Goal: Transaction & Acquisition: Purchase product/service

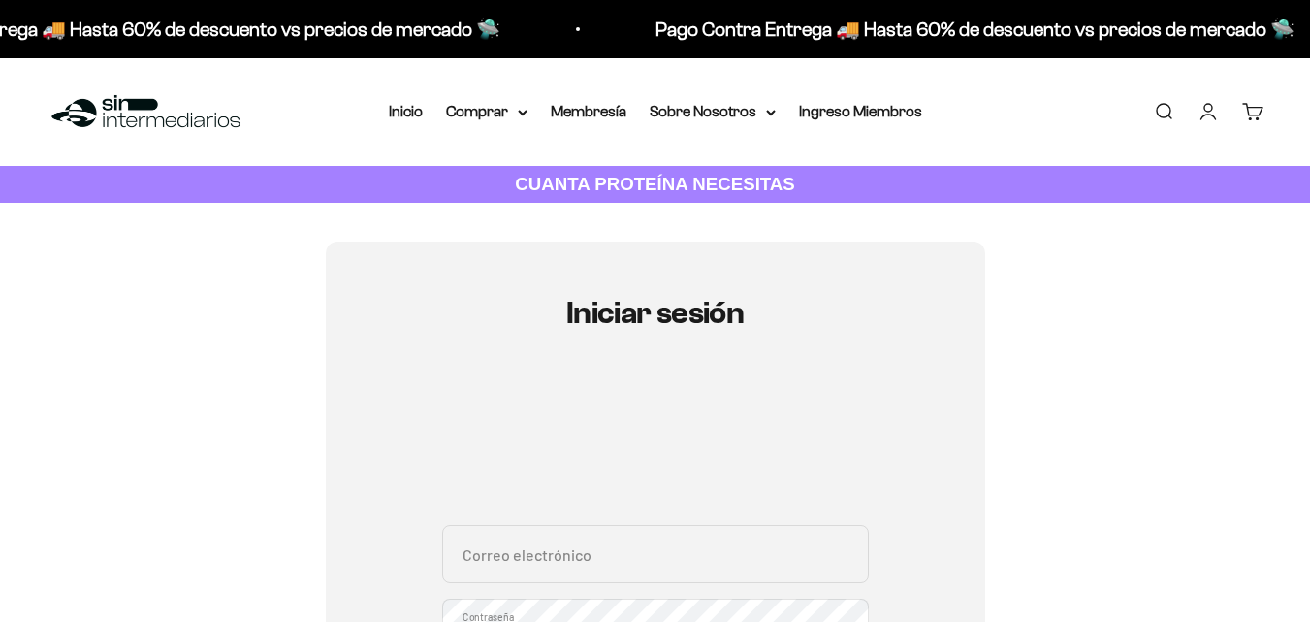
scroll to position [187, 0]
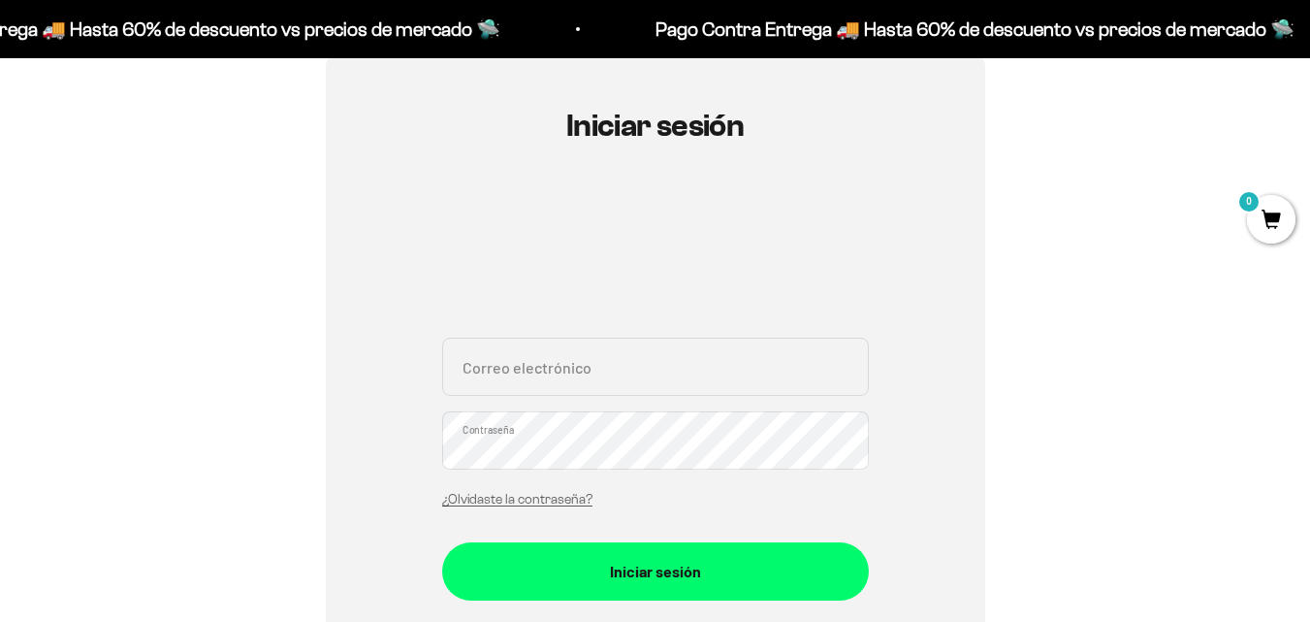
click at [801, 362] on input "Correo electrónico" at bounding box center [655, 367] width 427 height 58
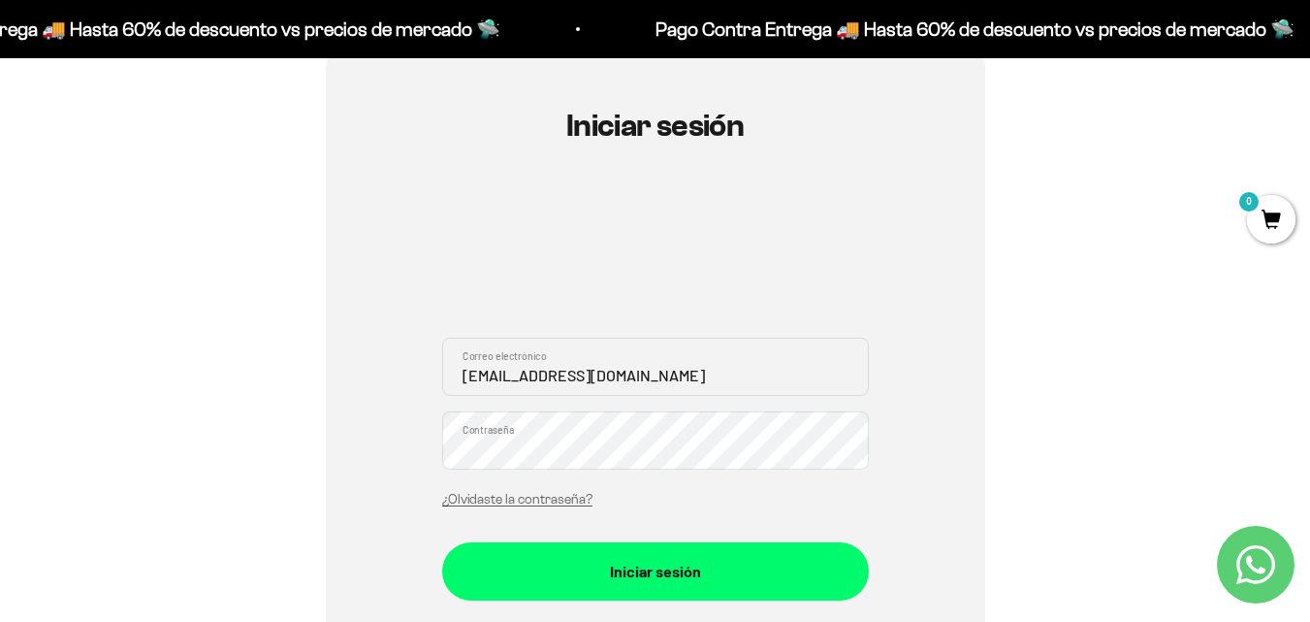
type input "infolauravanesa@gmail.com"
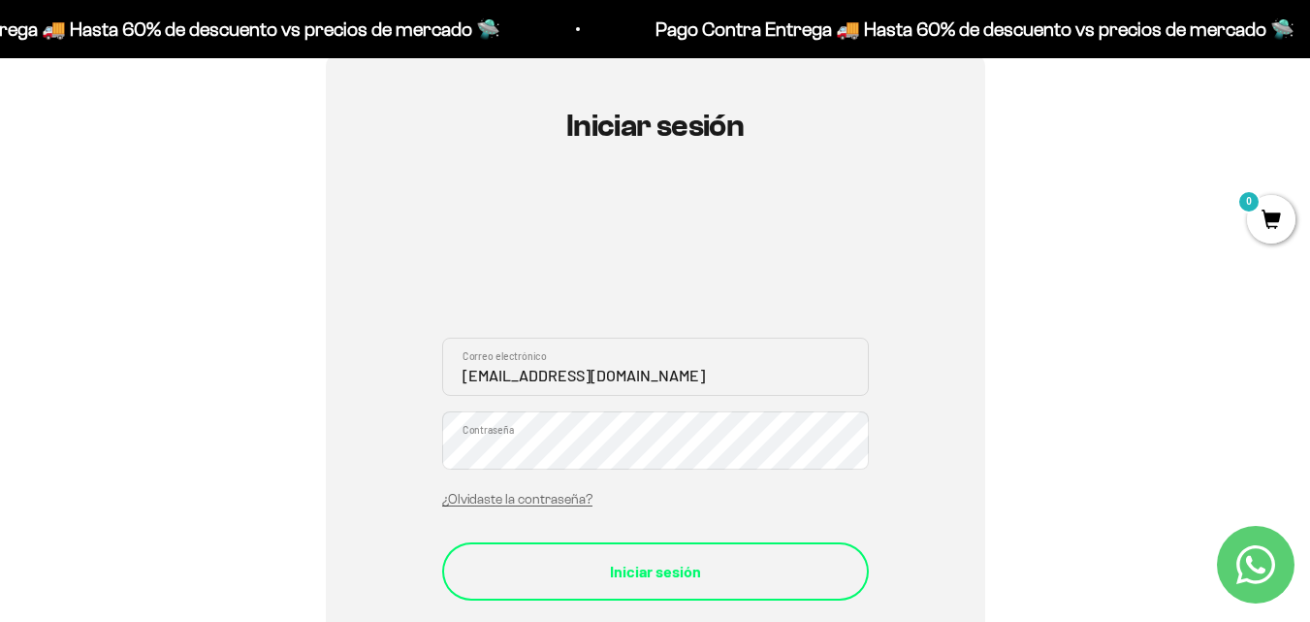
click at [665, 575] on div "Iniciar sesión" at bounding box center [655, 571] width 349 height 25
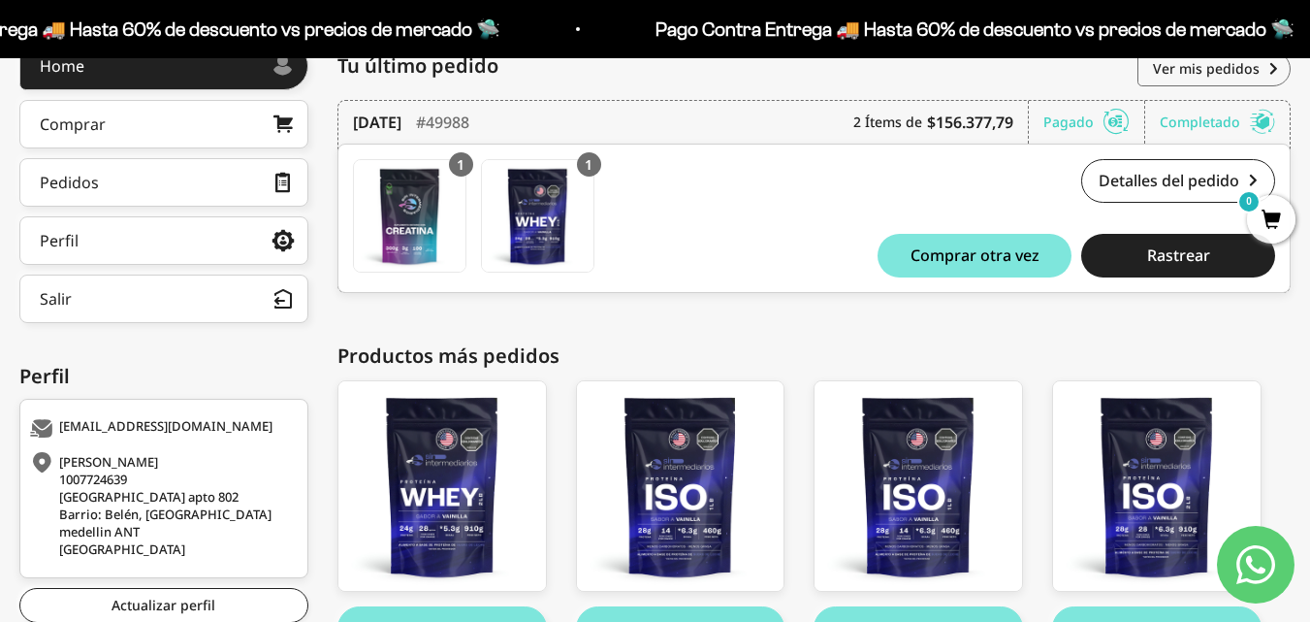
scroll to position [294, 0]
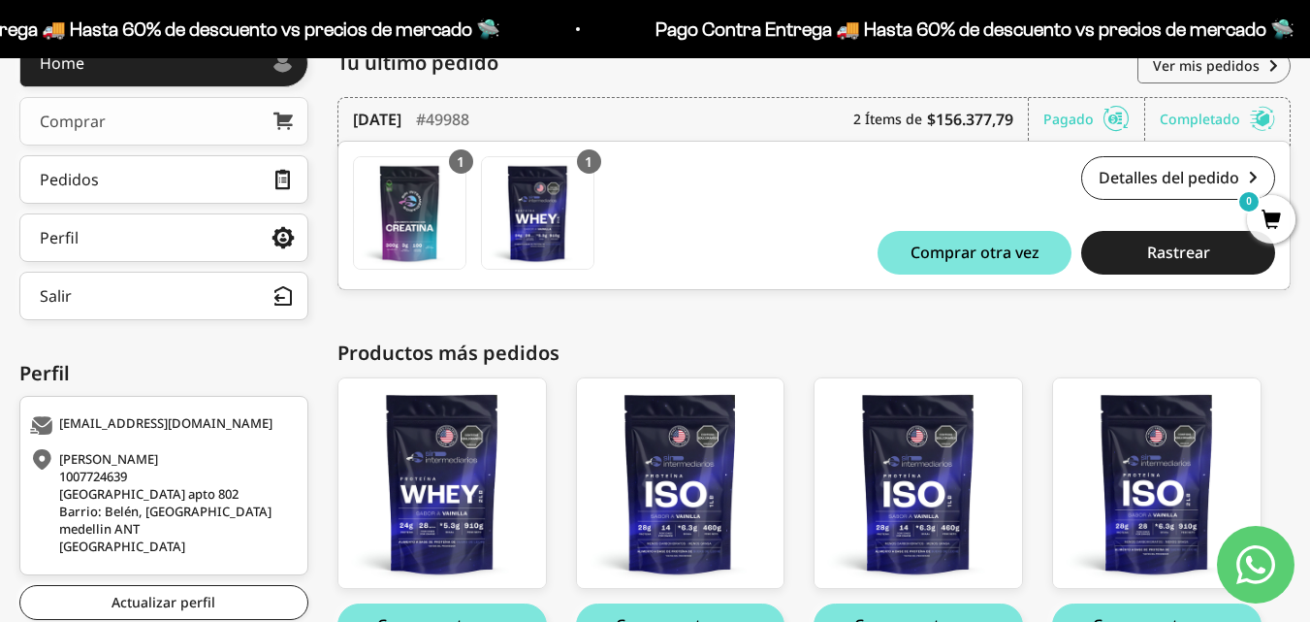
click at [206, 135] on link "Comprar" at bounding box center [163, 121] width 289 height 48
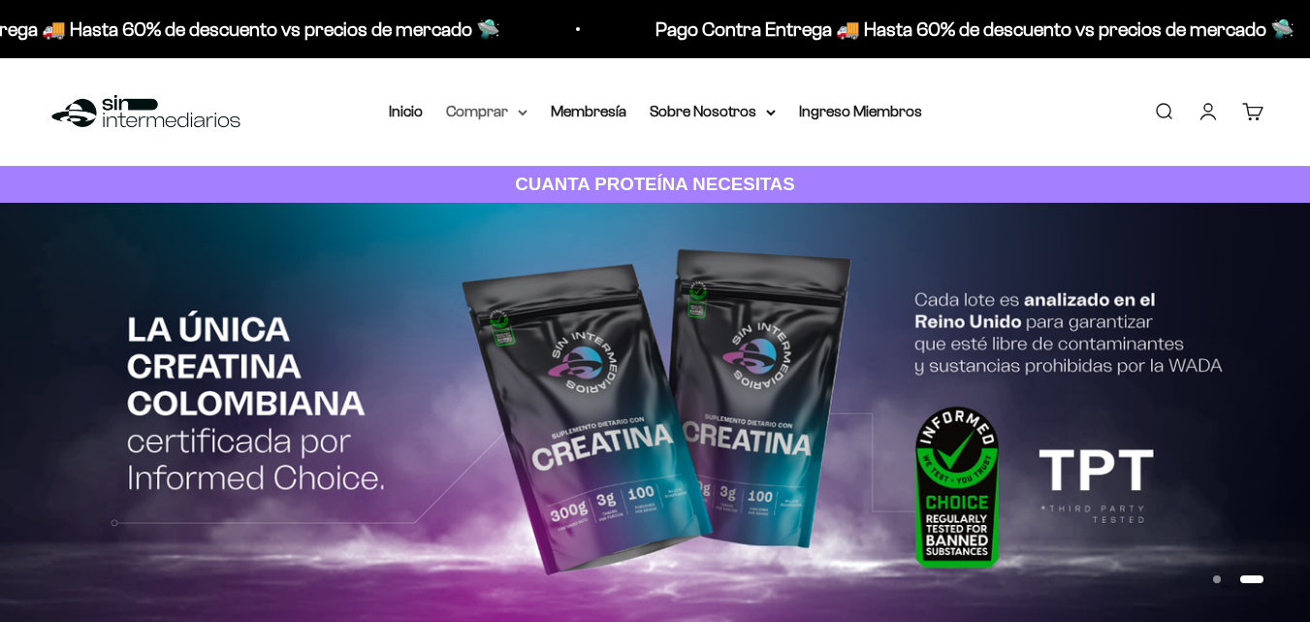
click at [499, 110] on summary "Comprar" at bounding box center [486, 111] width 81 height 25
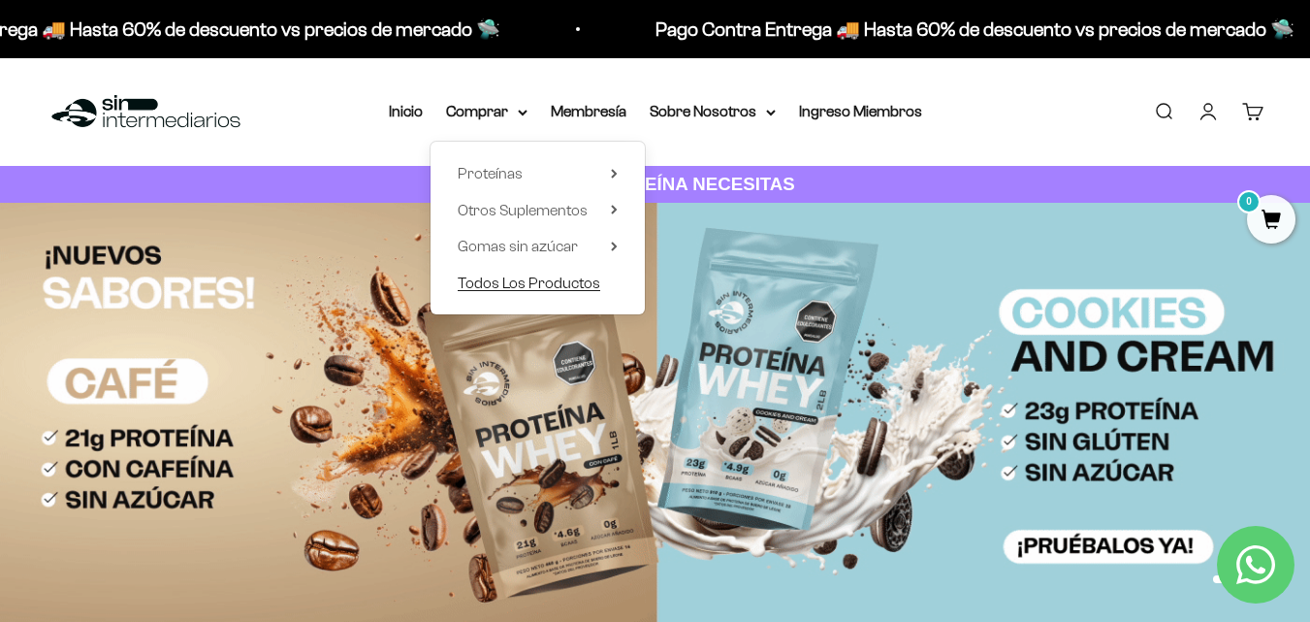
click at [573, 288] on span "Todos Los Productos" at bounding box center [529, 282] width 143 height 16
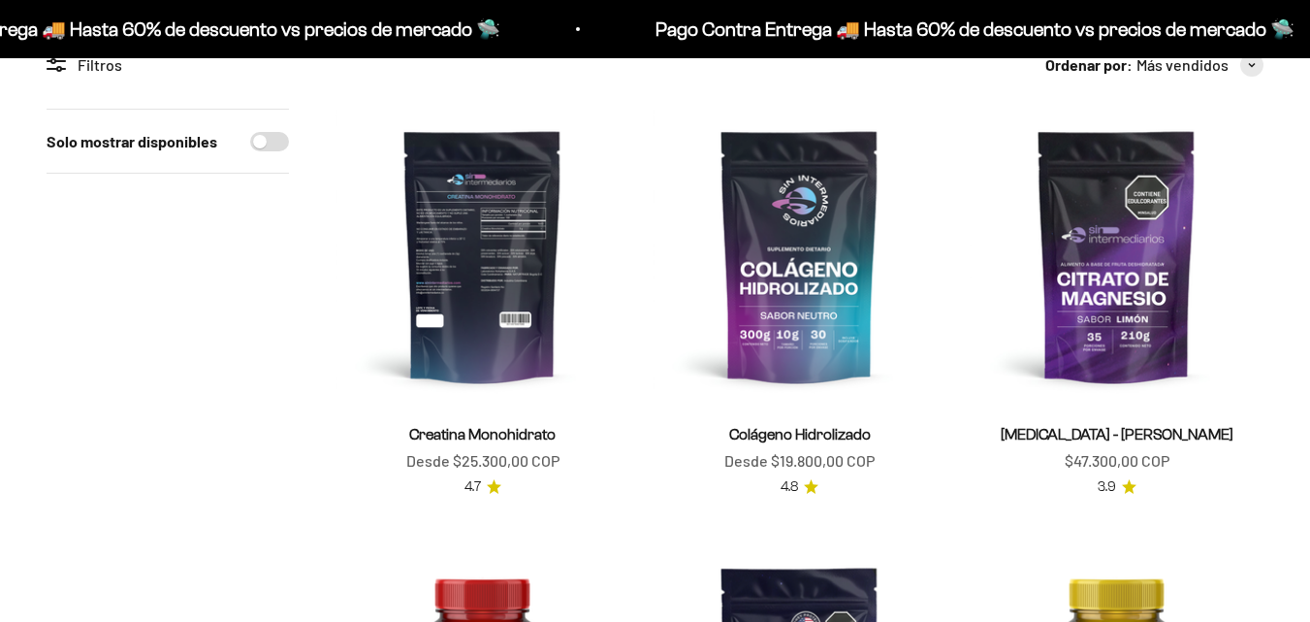
scroll to position [197, 0]
click at [509, 320] on img at bounding box center [483, 256] width 294 height 294
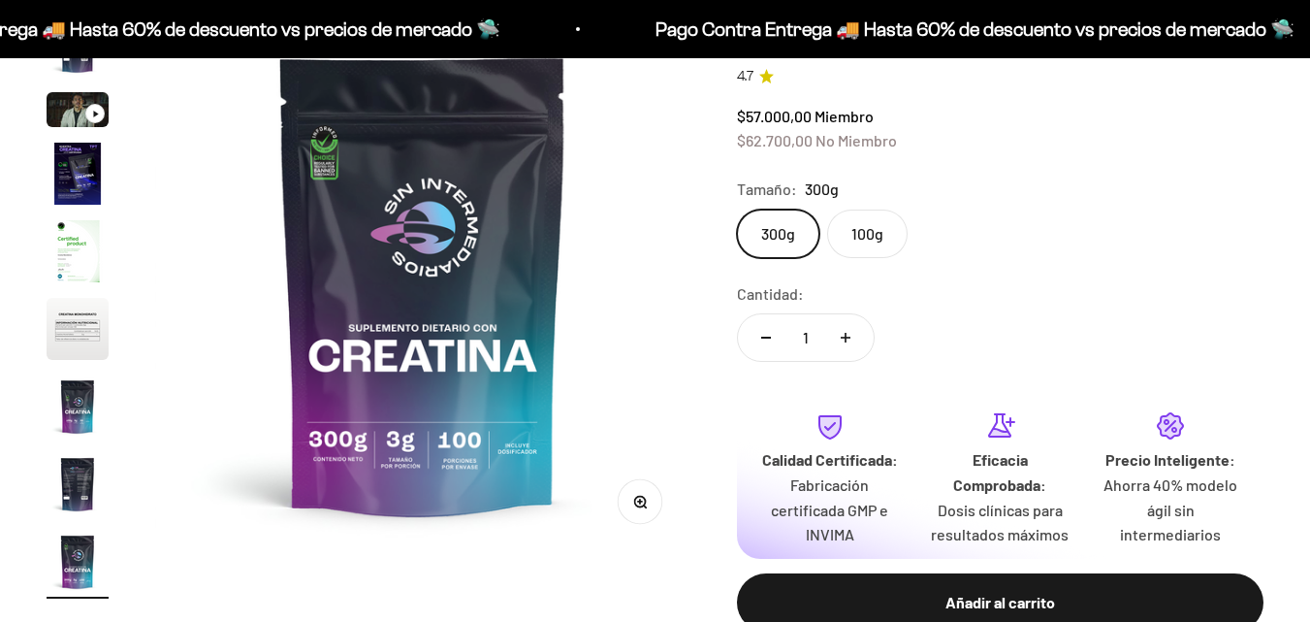
scroll to position [236, 0]
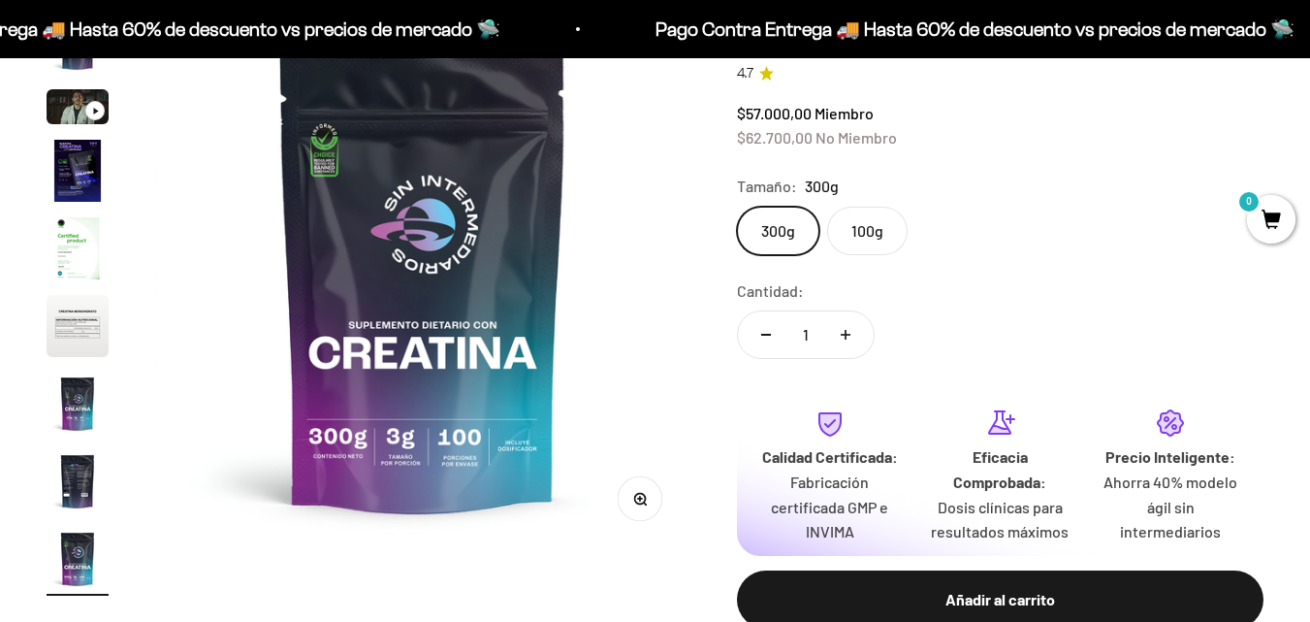
click at [841, 334] on icon "Aumentar cantidad" at bounding box center [846, 335] width 10 height 10
type input "2"
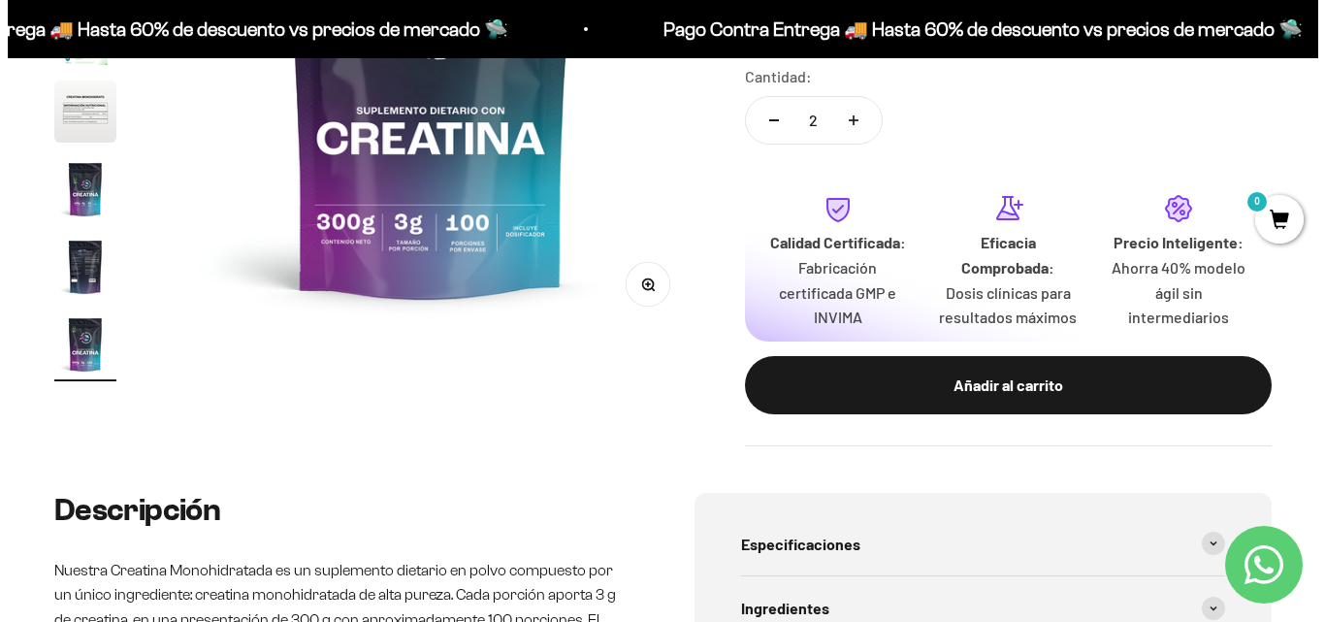
scroll to position [452, 0]
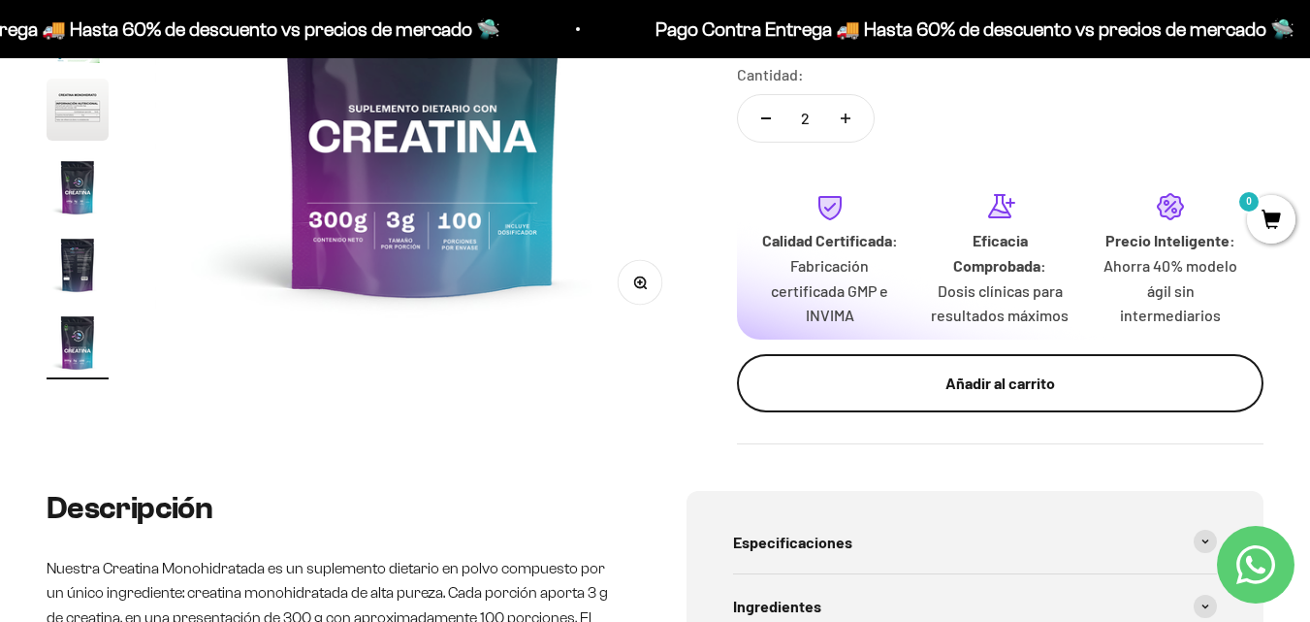
click at [892, 386] on div "Añadir al carrito" at bounding box center [1000, 382] width 449 height 25
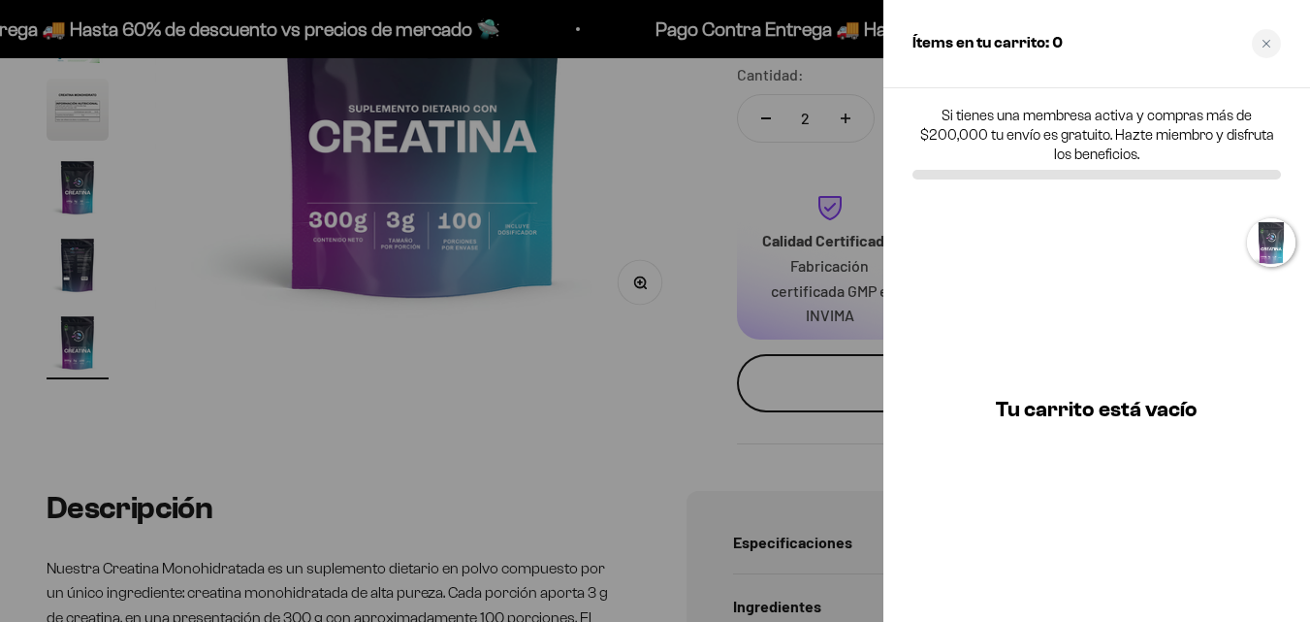
scroll to position [0, 4439]
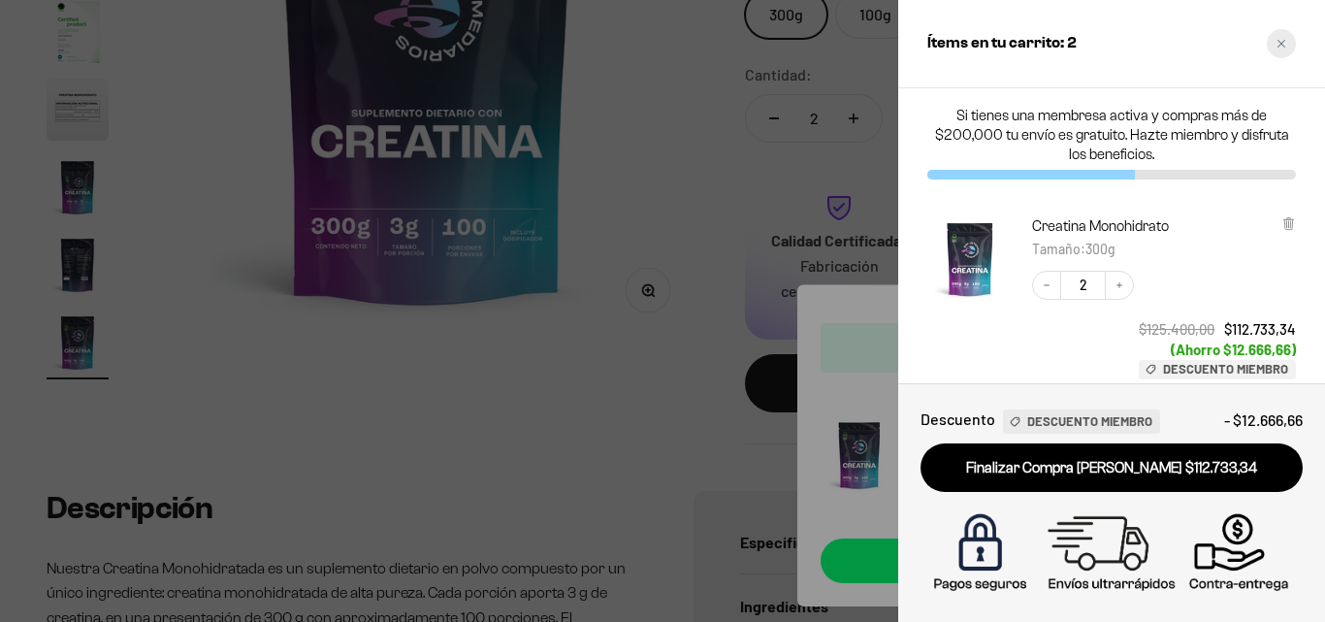
click at [1284, 39] on icon "Close cart" at bounding box center [1281, 44] width 10 height 10
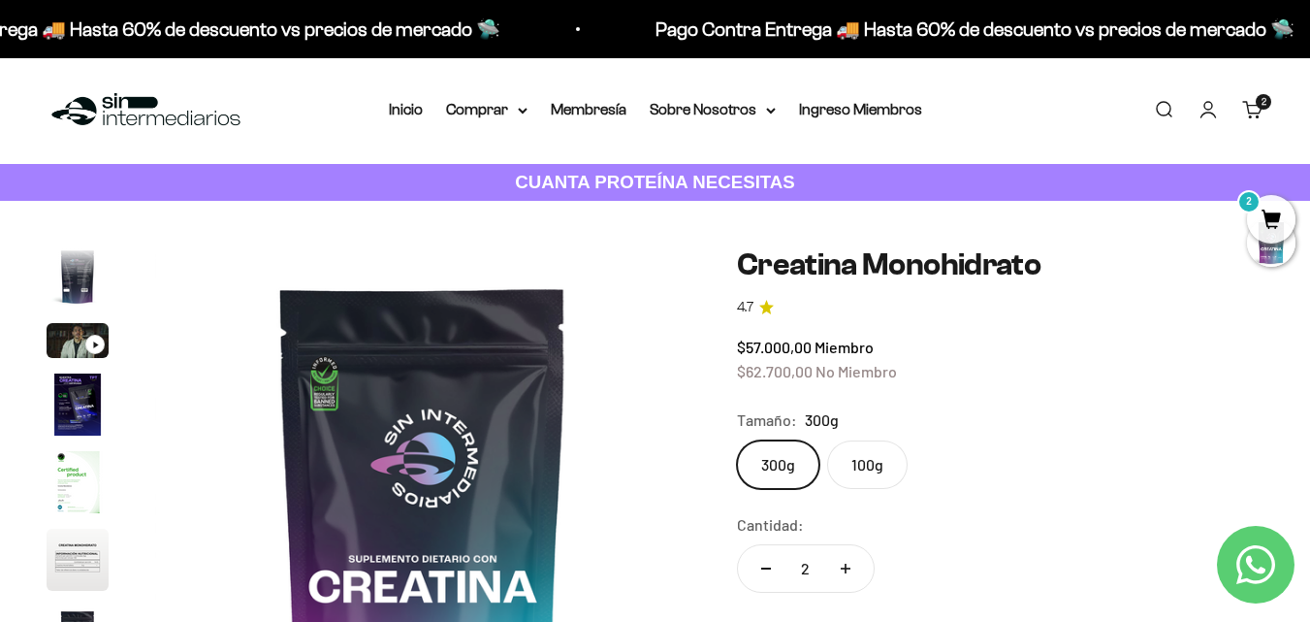
scroll to position [0, 0]
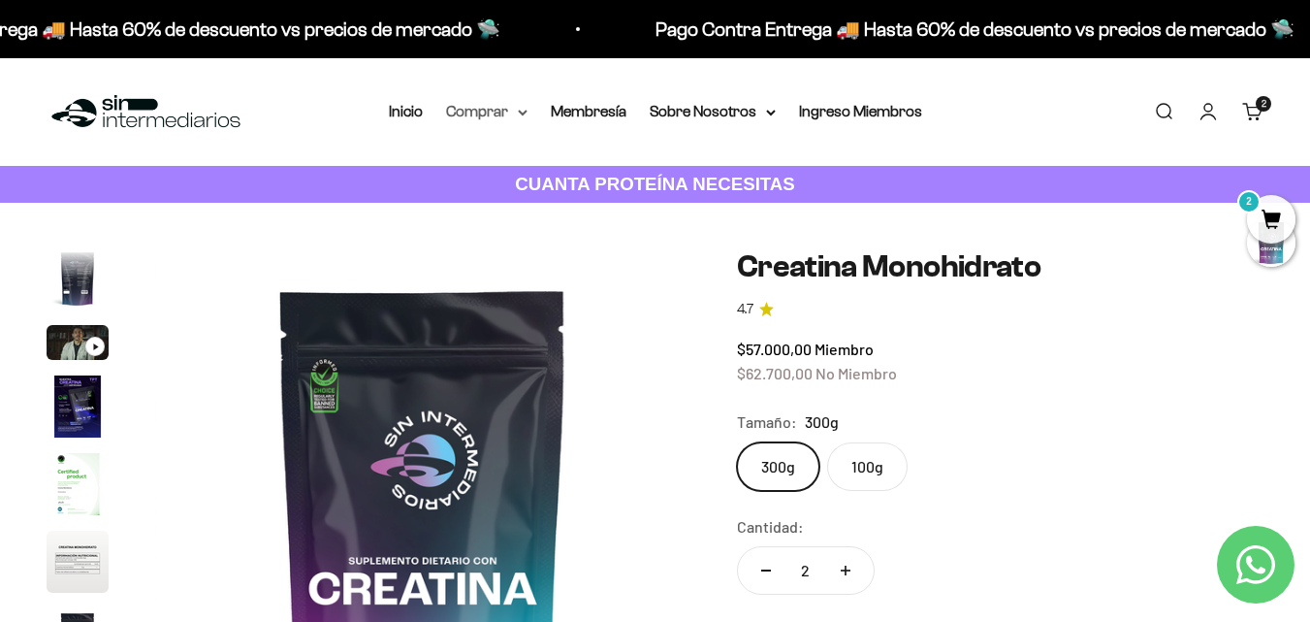
click at [509, 113] on summary "Comprar" at bounding box center [486, 111] width 81 height 25
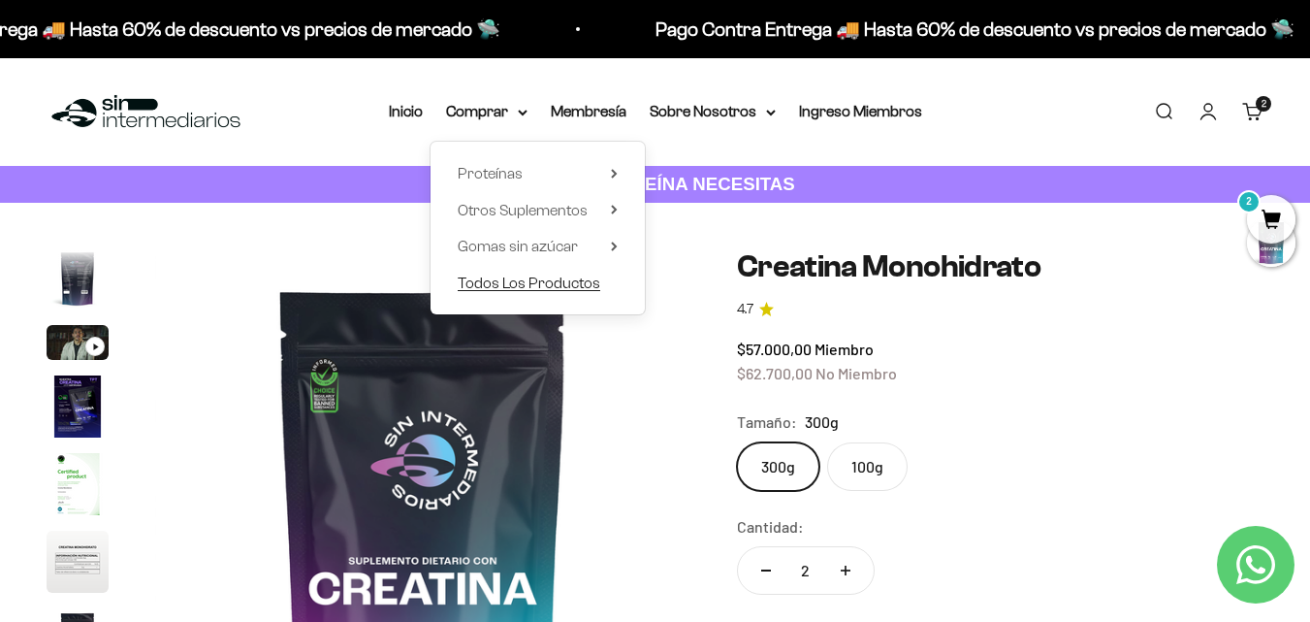
click at [509, 282] on span "Todos Los Productos" at bounding box center [529, 282] width 143 height 16
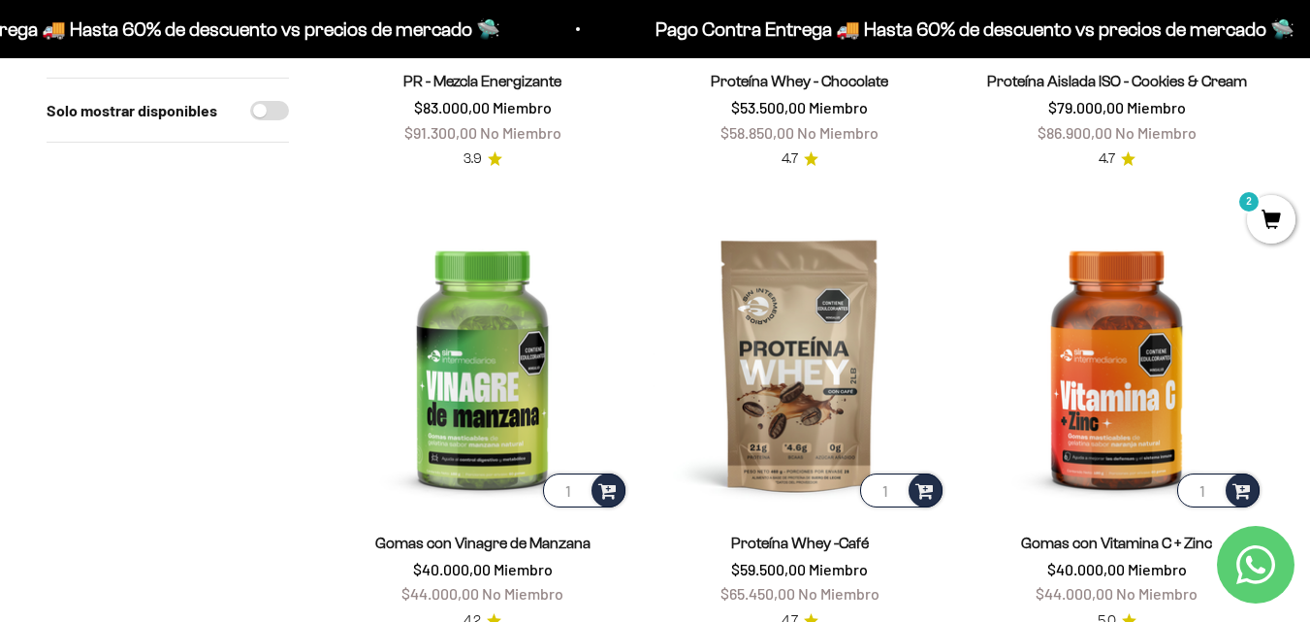
scroll to position [2412, 0]
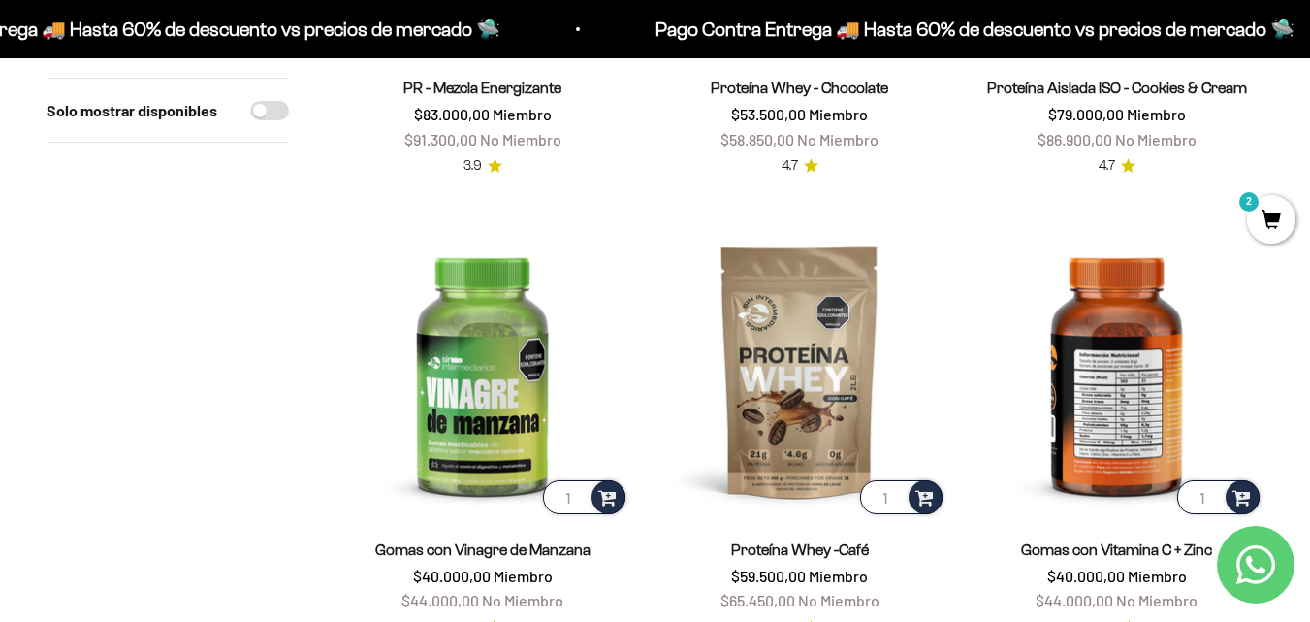
click at [1169, 319] on img at bounding box center [1117, 371] width 294 height 294
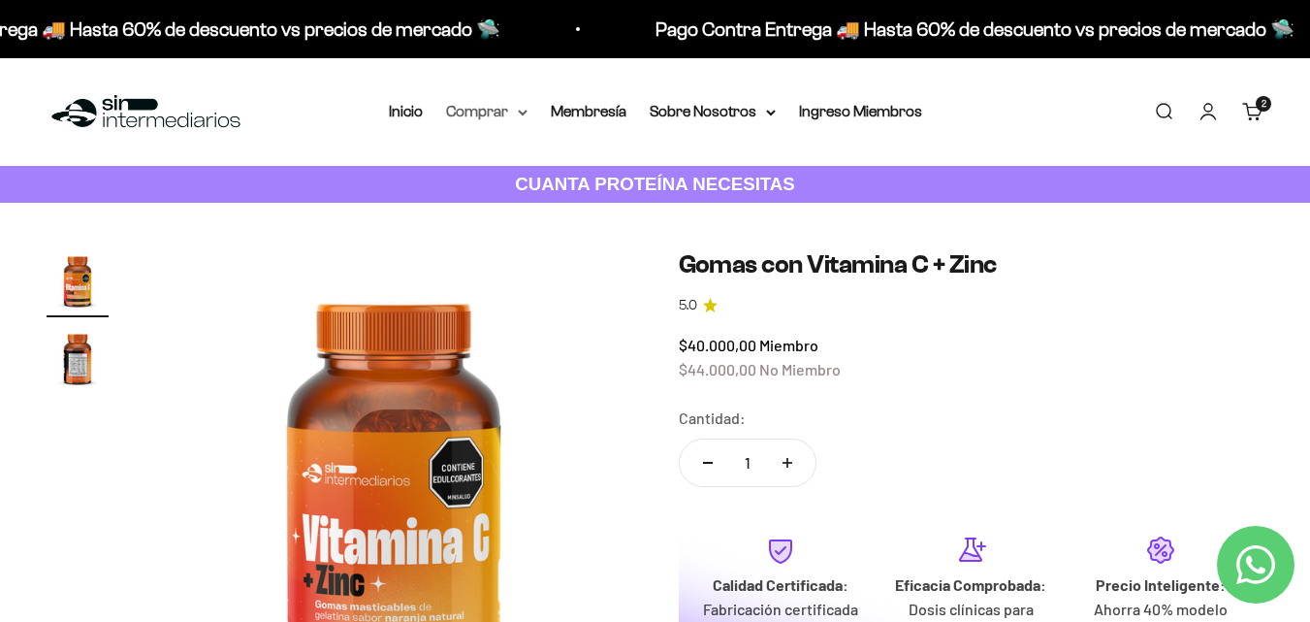
click at [467, 111] on summary "Comprar" at bounding box center [486, 111] width 81 height 25
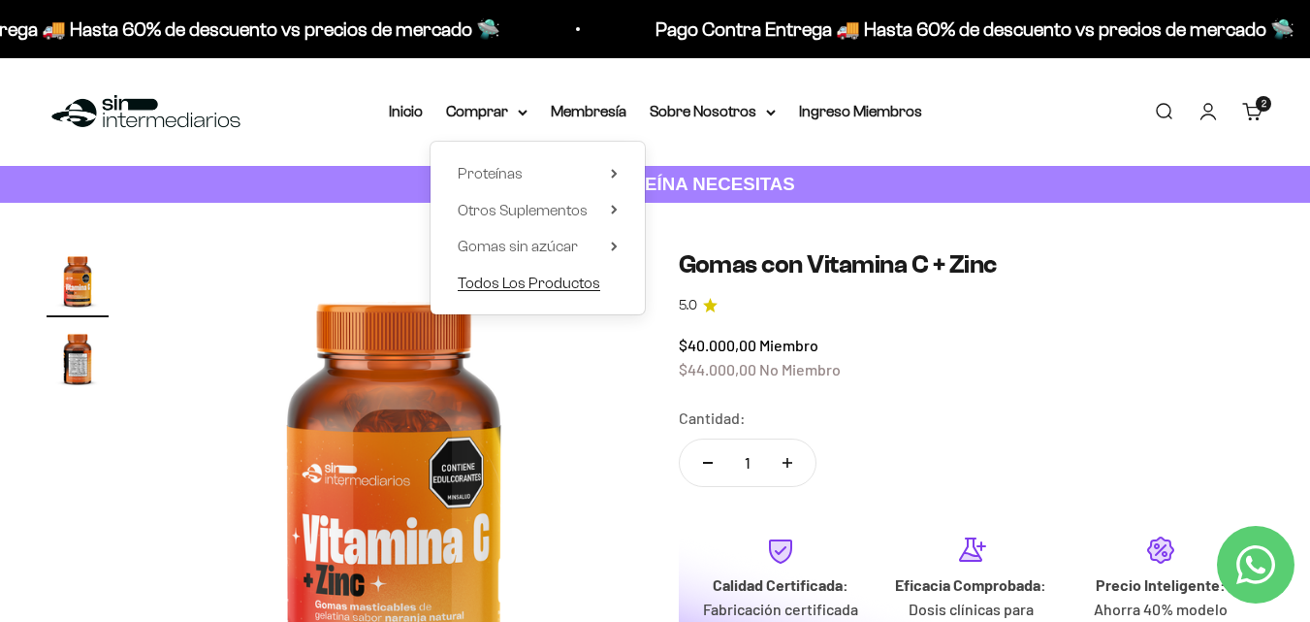
click at [513, 282] on span "Todos Los Productos" at bounding box center [529, 282] width 143 height 16
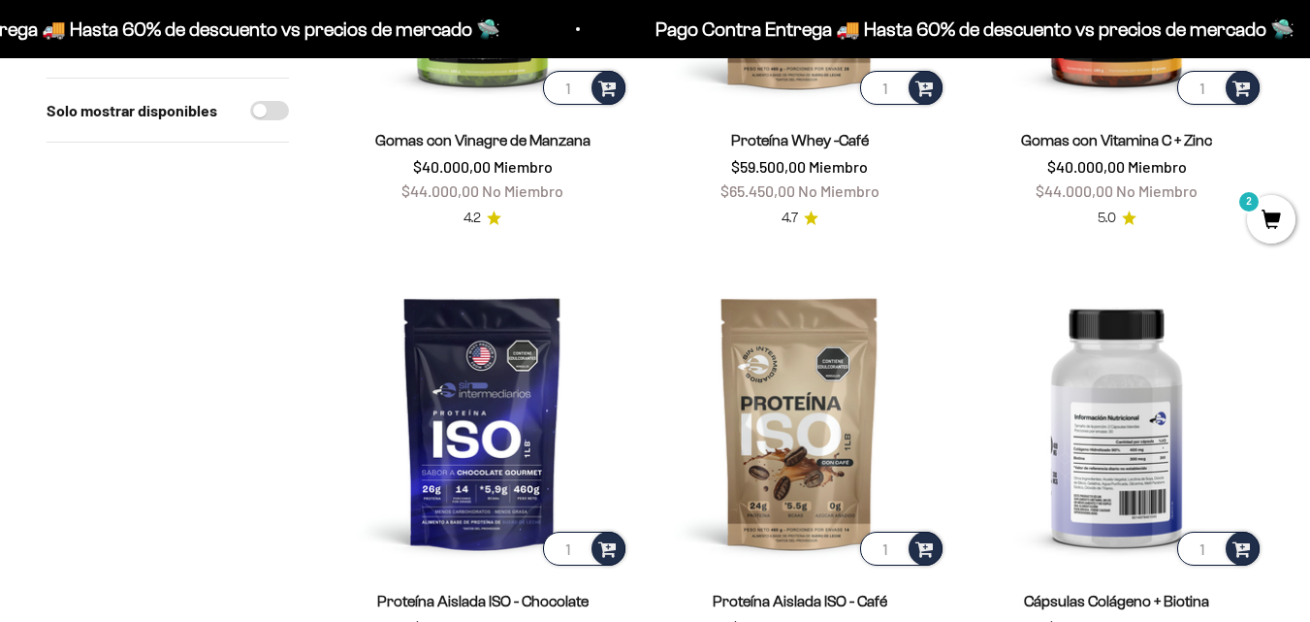
scroll to position [2984, 0]
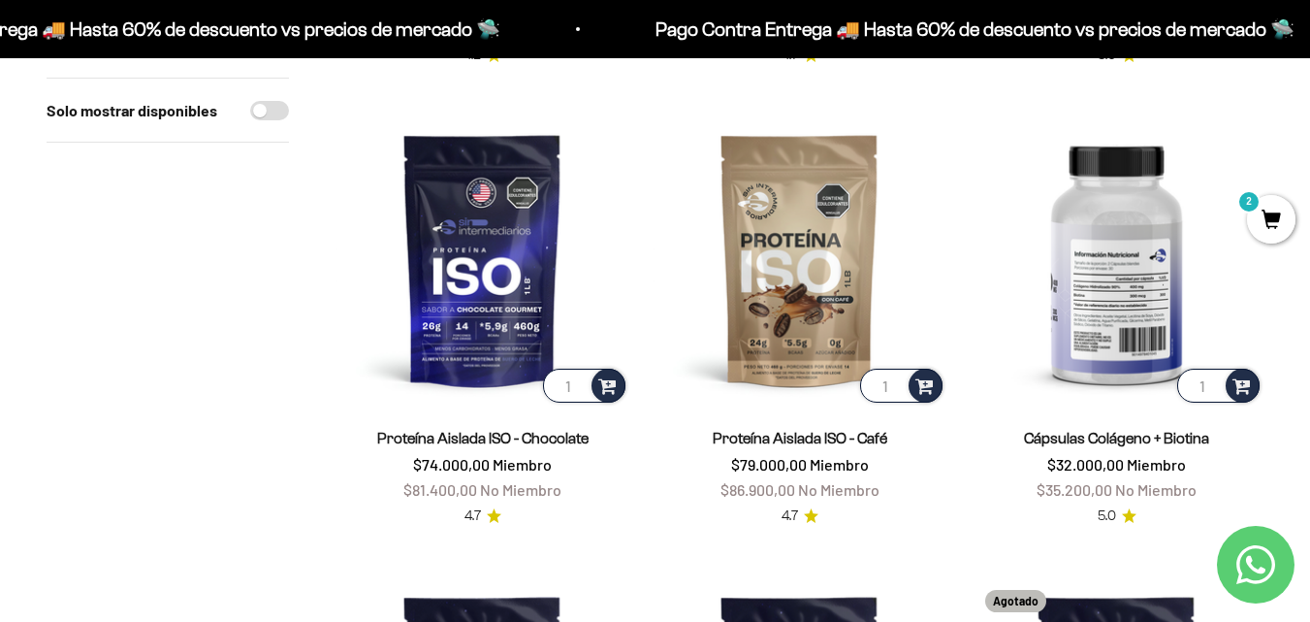
click at [1071, 313] on img at bounding box center [1117, 260] width 294 height 294
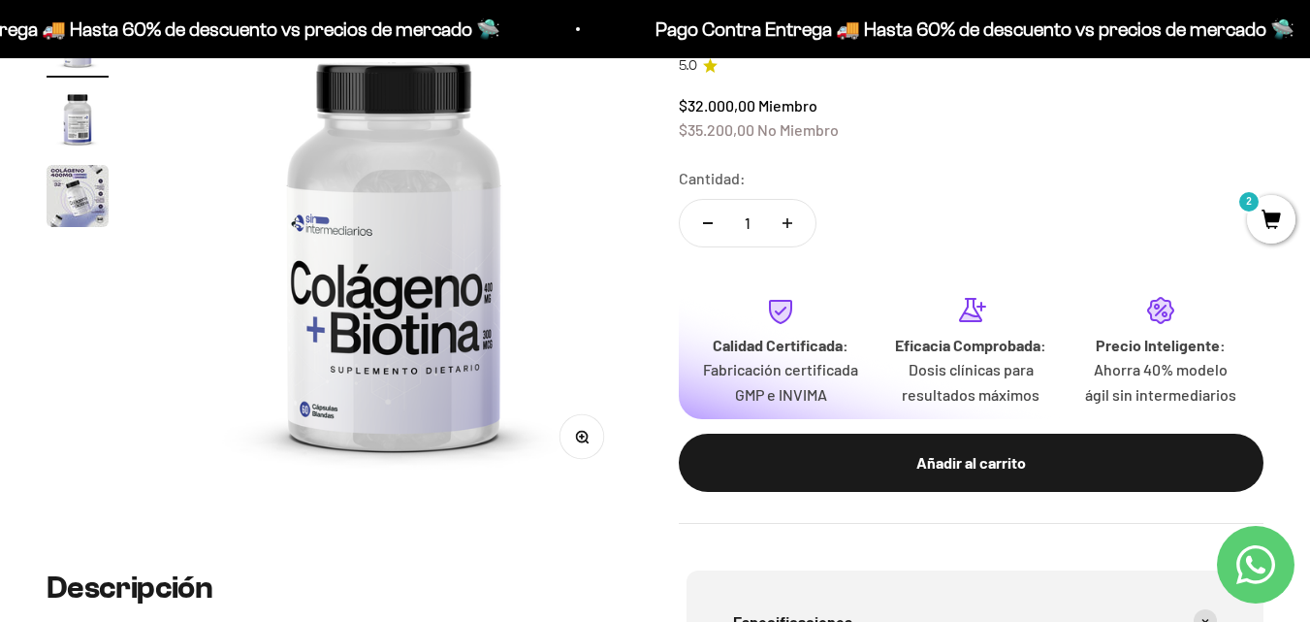
scroll to position [242, 0]
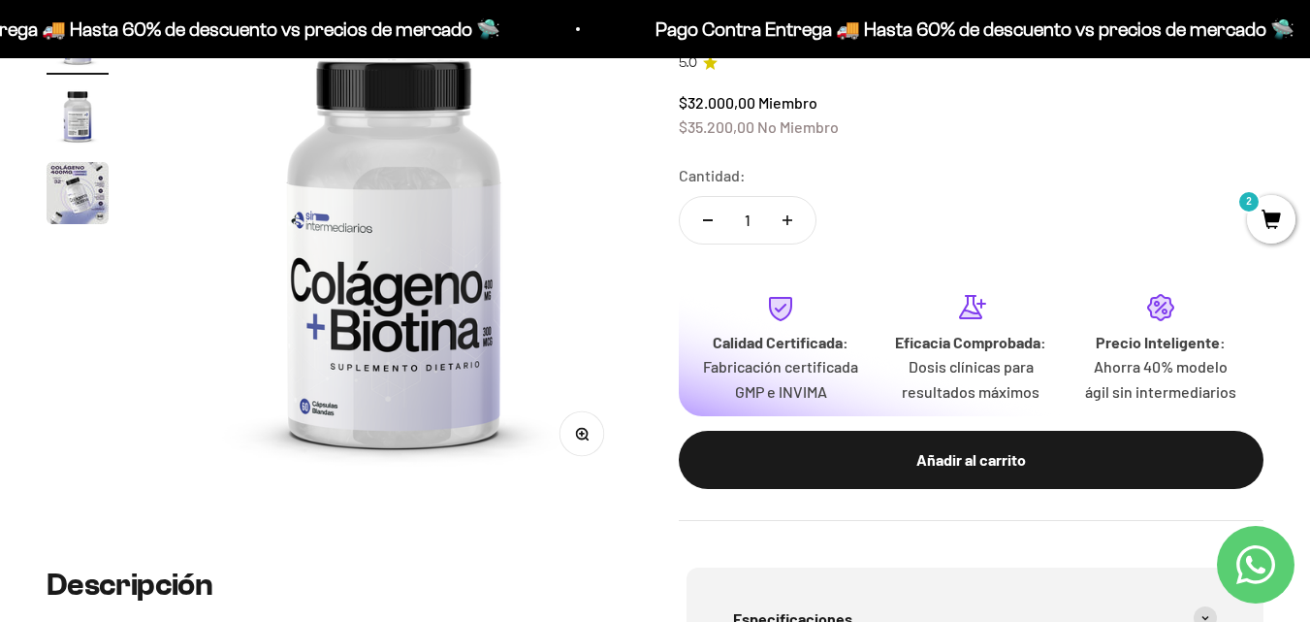
click at [789, 205] on button "Aumentar cantidad" at bounding box center [787, 220] width 56 height 47
type input "2"
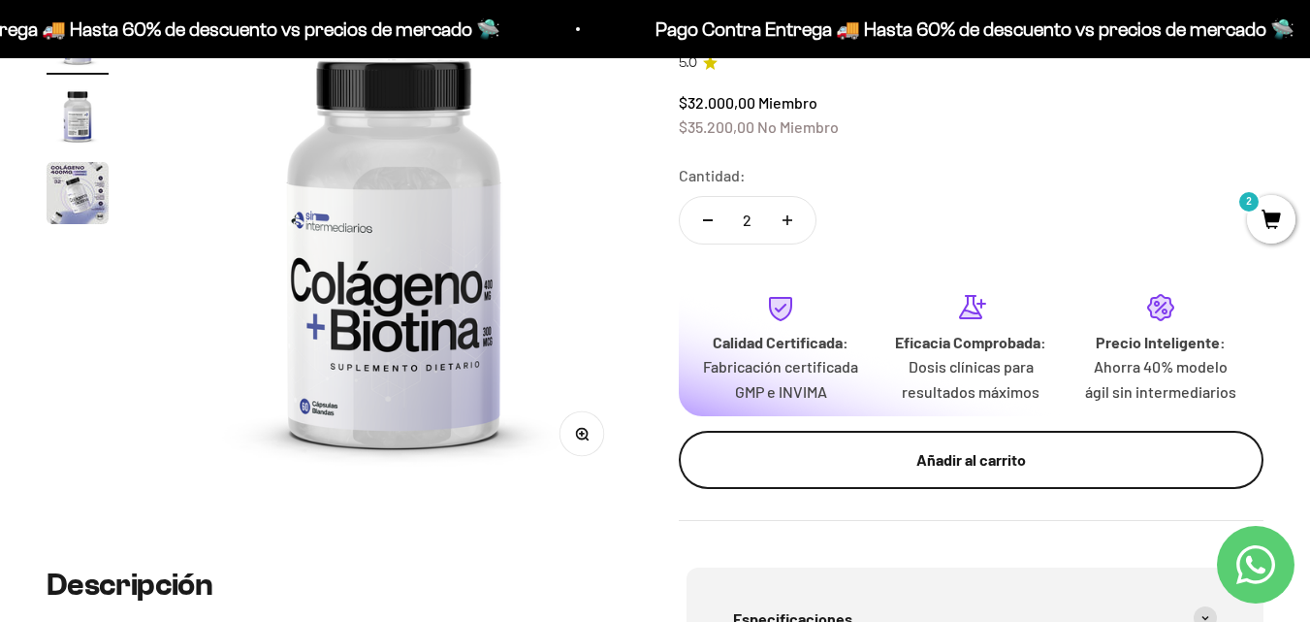
click at [865, 443] on button "Añadir al carrito" at bounding box center [972, 460] width 586 height 58
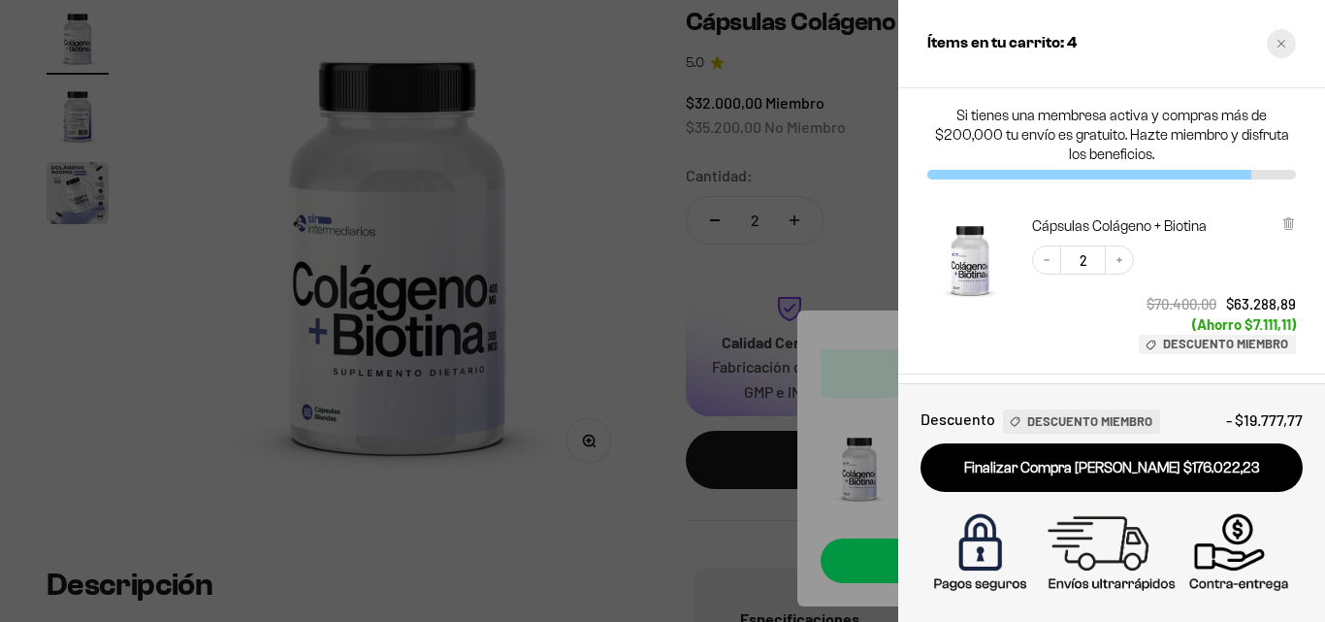
click at [1282, 37] on div "Close cart" at bounding box center [1281, 43] width 29 height 29
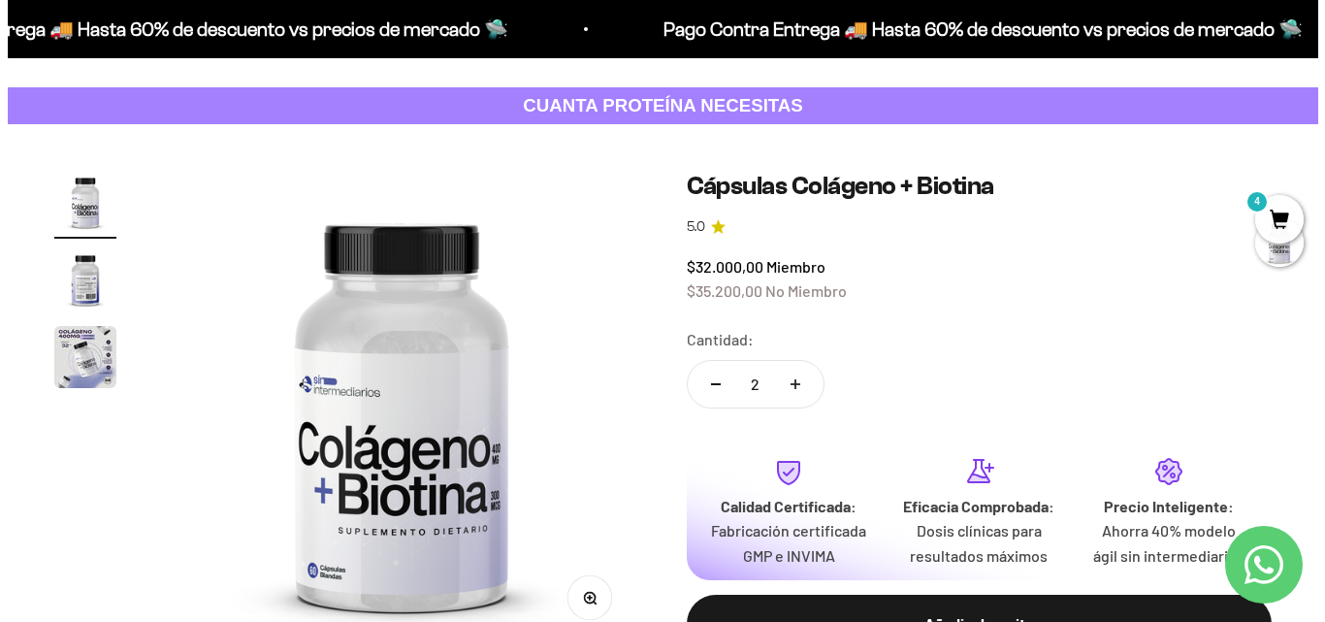
scroll to position [0, 0]
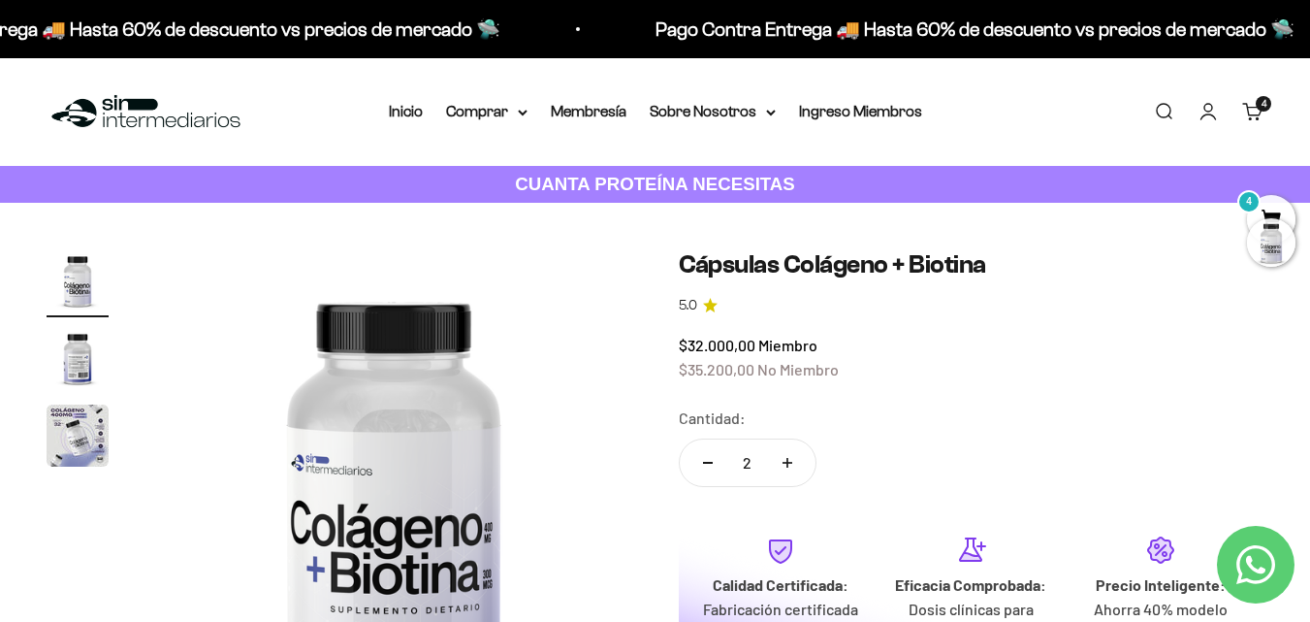
click at [1266, 234] on div at bounding box center [1271, 242] width 48 height 48
click at [1262, 204] on span "4" at bounding box center [1271, 219] width 48 height 48
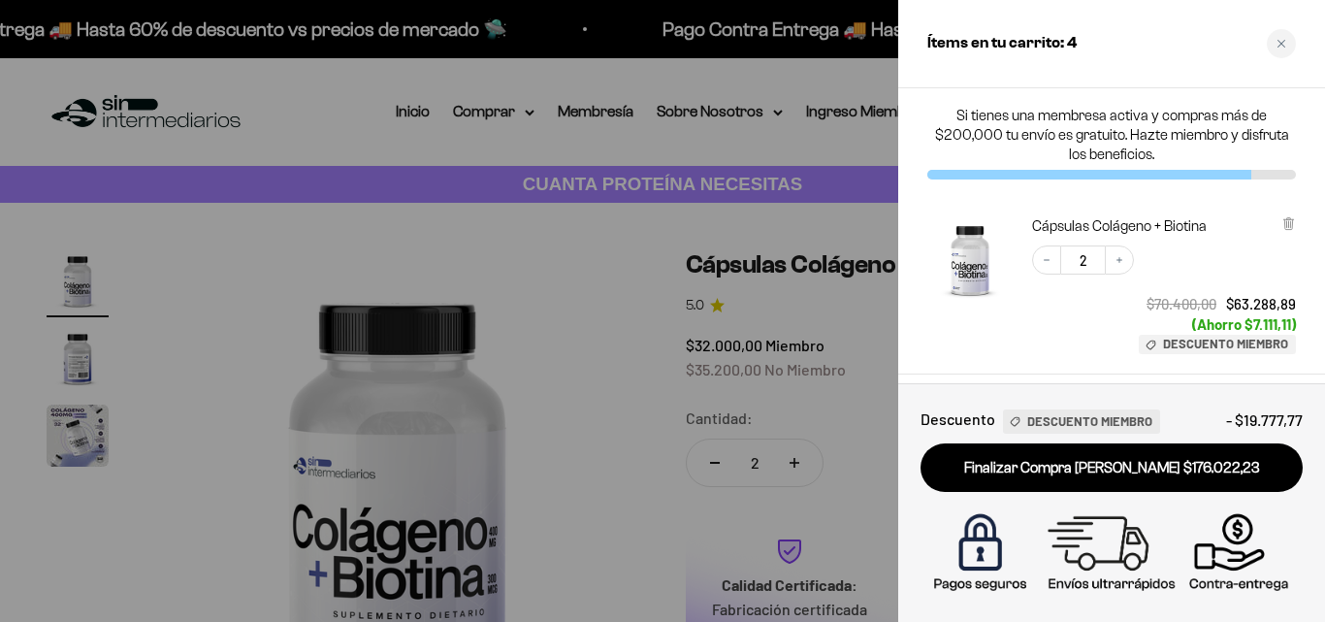
click at [512, 103] on div at bounding box center [662, 311] width 1325 height 622
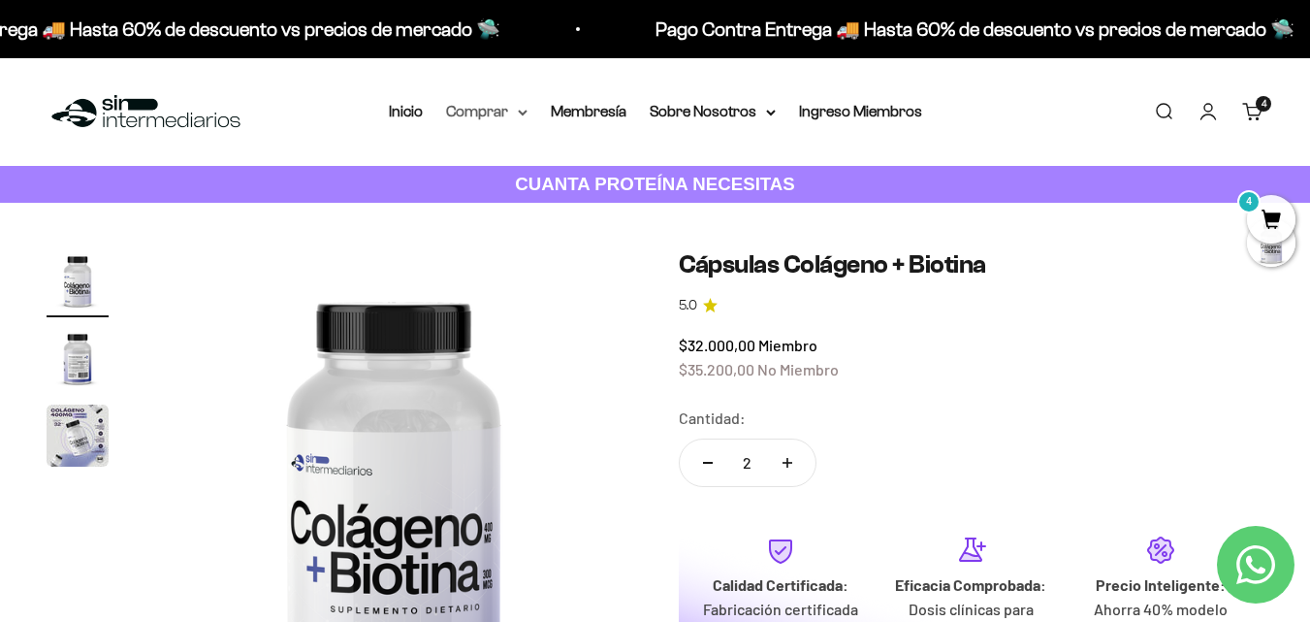
click at [521, 114] on icon at bounding box center [523, 113] width 10 height 7
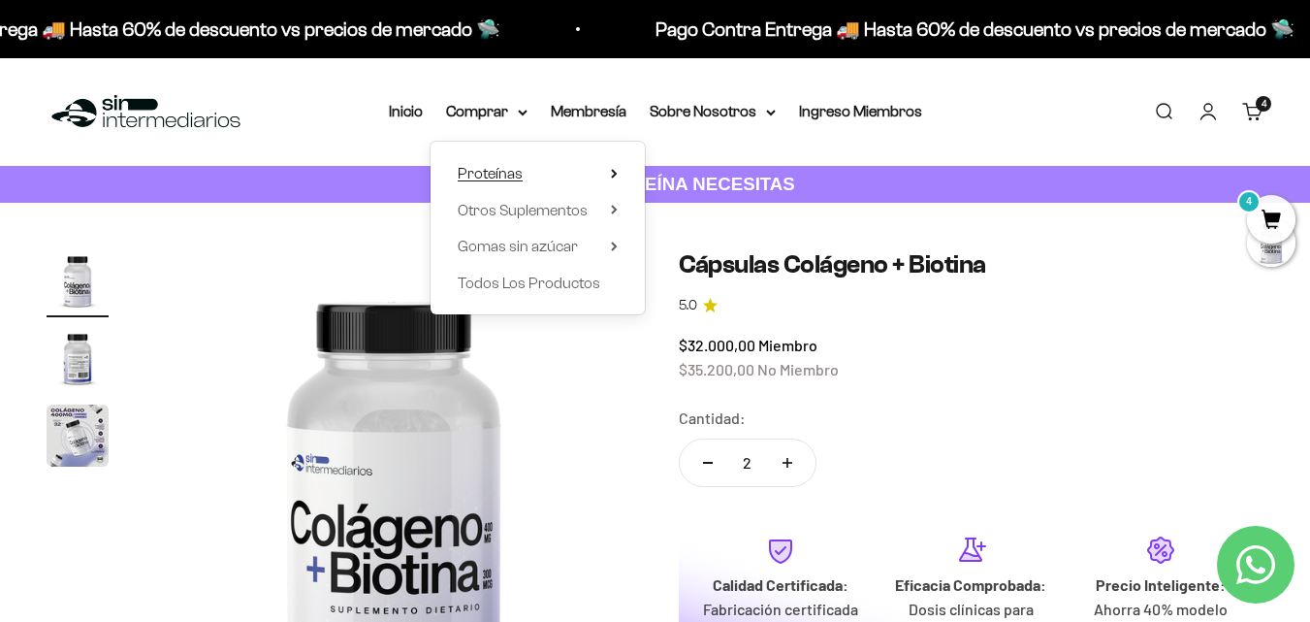
click at [537, 171] on summary "Proteínas" at bounding box center [538, 173] width 160 height 25
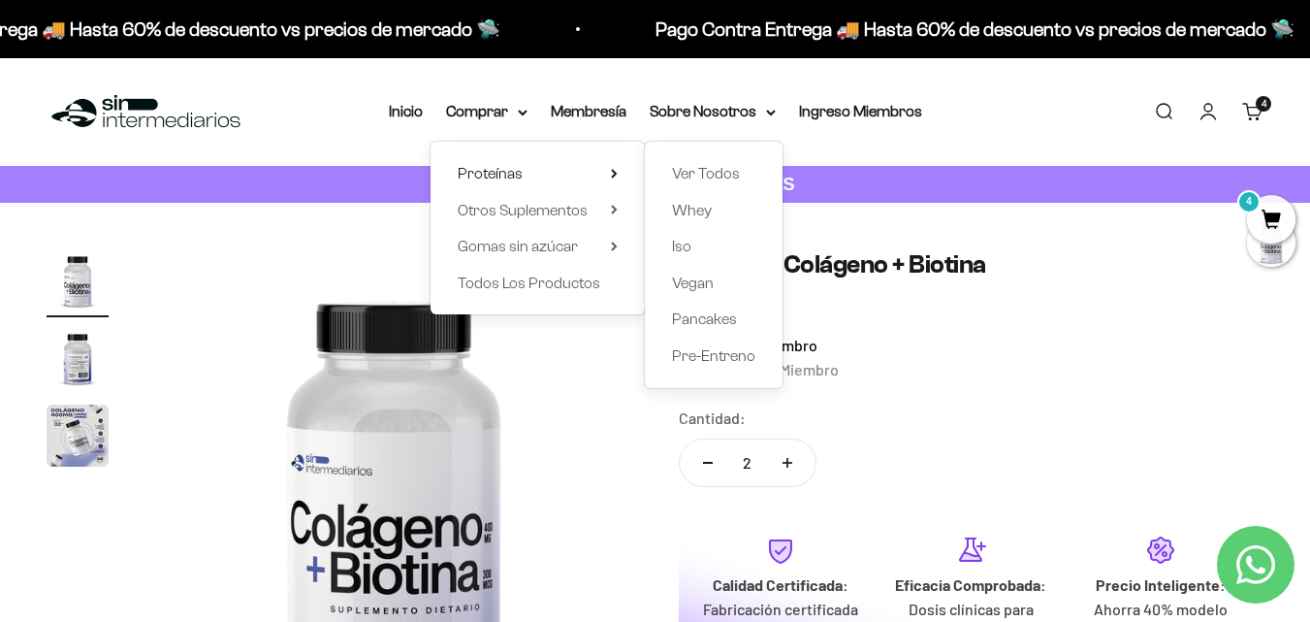
click at [687, 156] on div "Ver Todos Whey Iso Vegan Pancakes Pre-Entreno" at bounding box center [714, 265] width 138 height 246
click at [691, 163] on span "Ver Todos" at bounding box center [706, 173] width 68 height 25
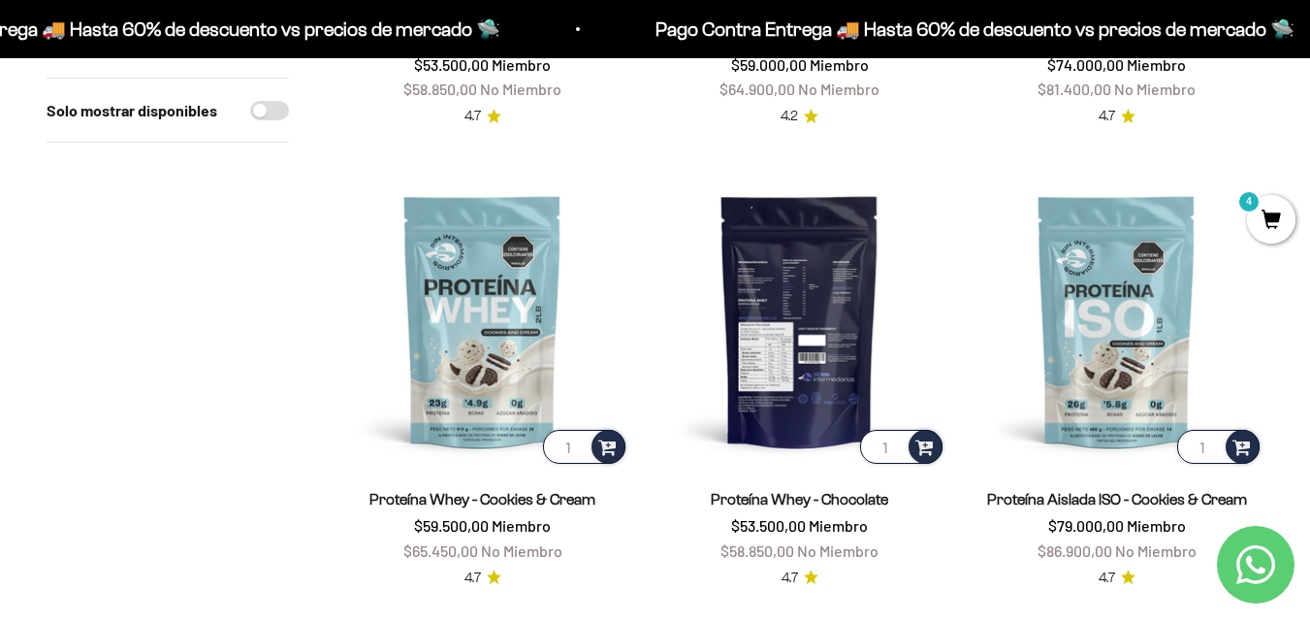
scroll to position [590, 0]
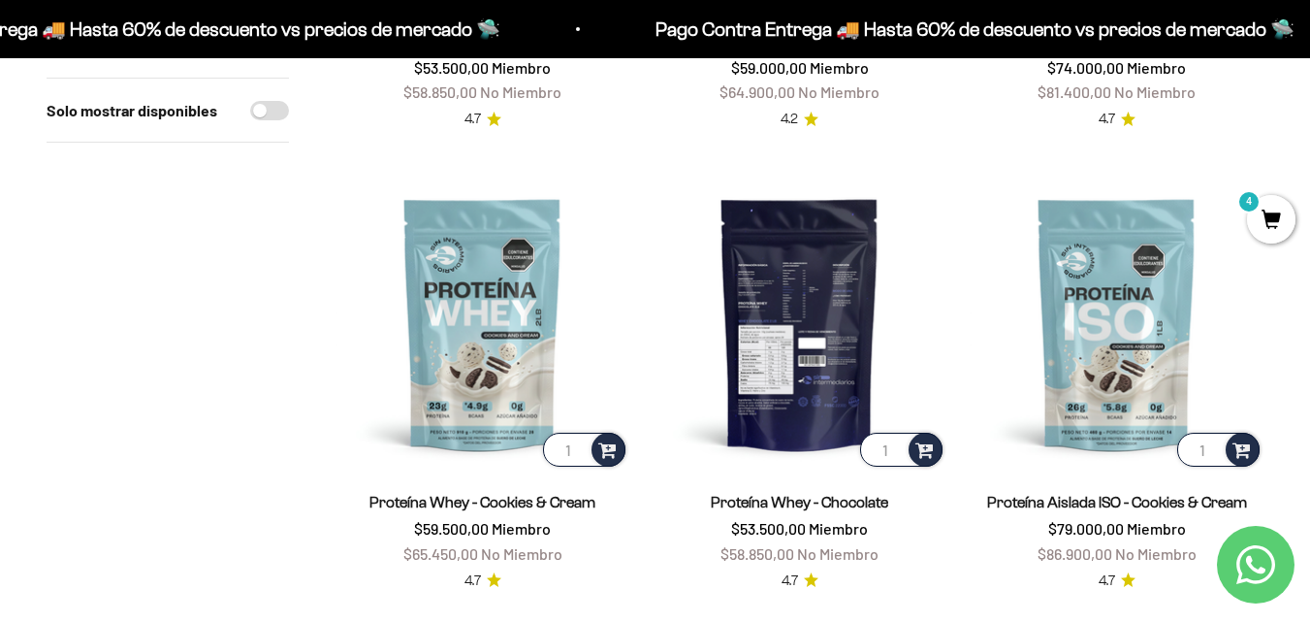
click at [846, 302] on img at bounding box center [800, 324] width 294 height 294
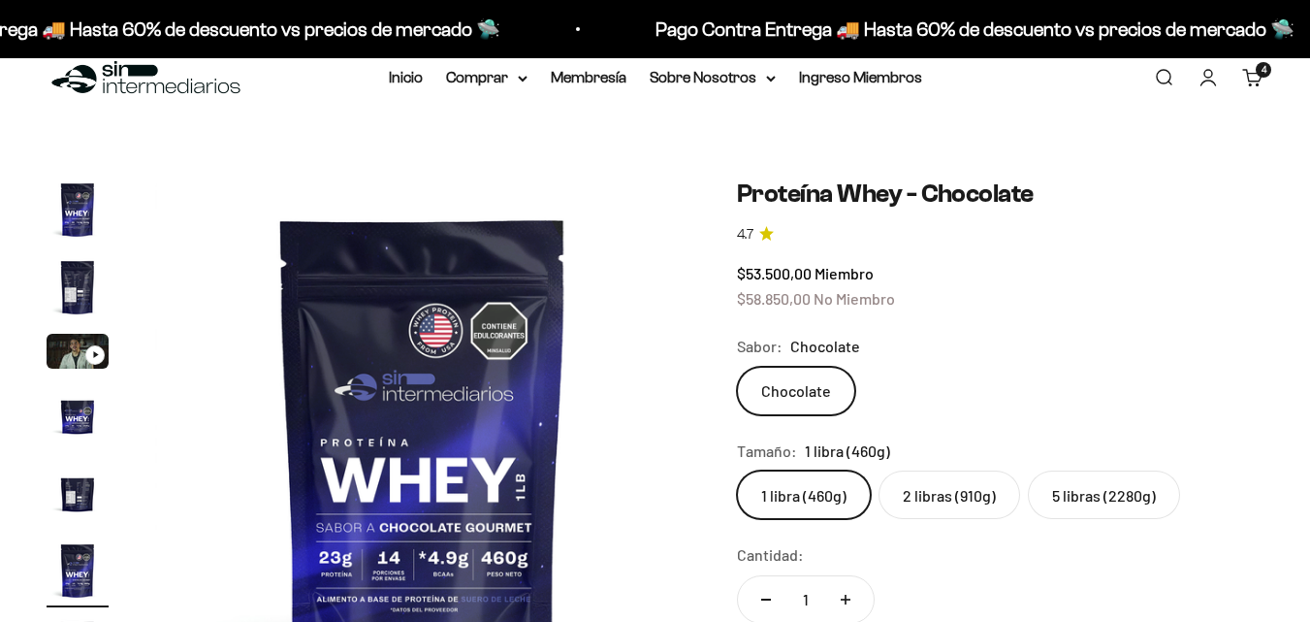
scroll to position [175, 0]
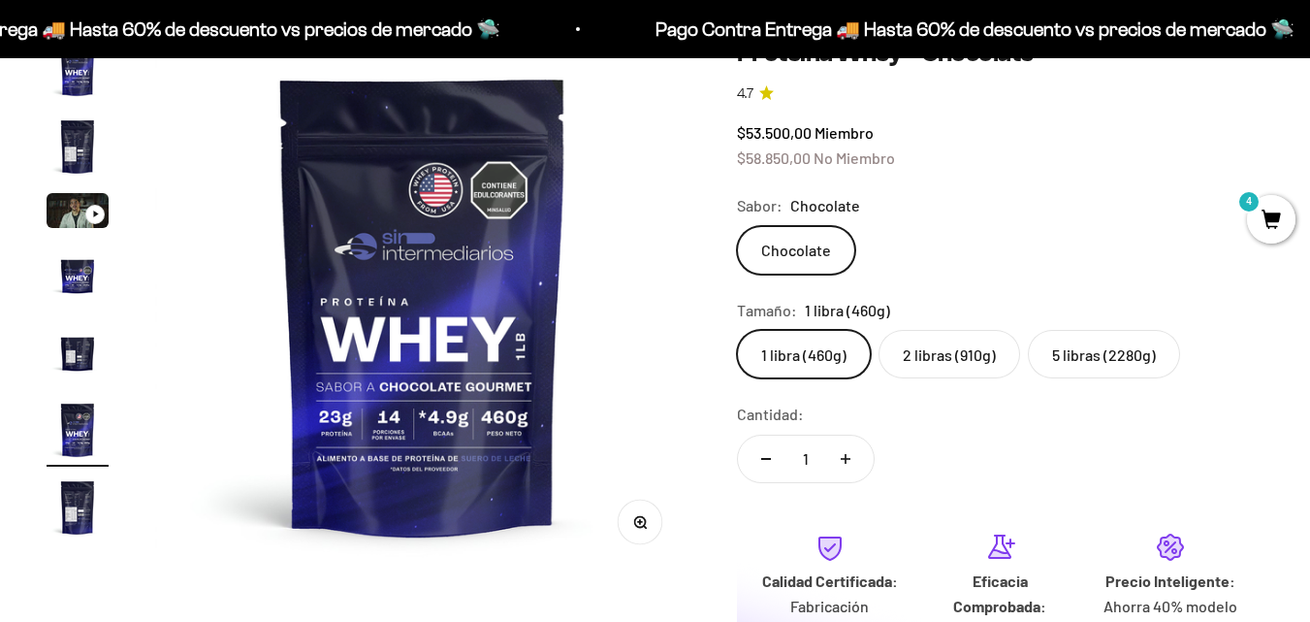
click at [922, 350] on label "2 libras (910g)" at bounding box center [950, 354] width 142 height 48
click at [737, 330] on input "2 libras (910g)" at bounding box center [736, 329] width 1 height 1
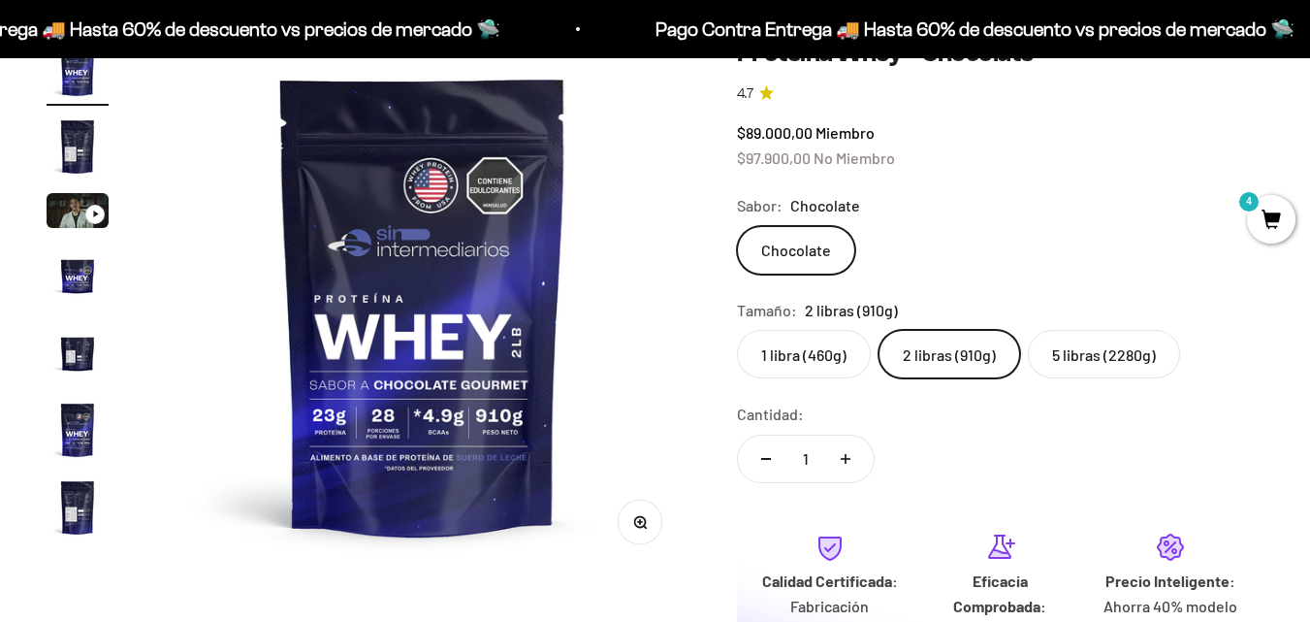
click at [848, 356] on label "1 libra (460g)" at bounding box center [804, 354] width 134 height 48
click at [737, 330] on input "1 libra (460g)" at bounding box center [736, 329] width 1 height 1
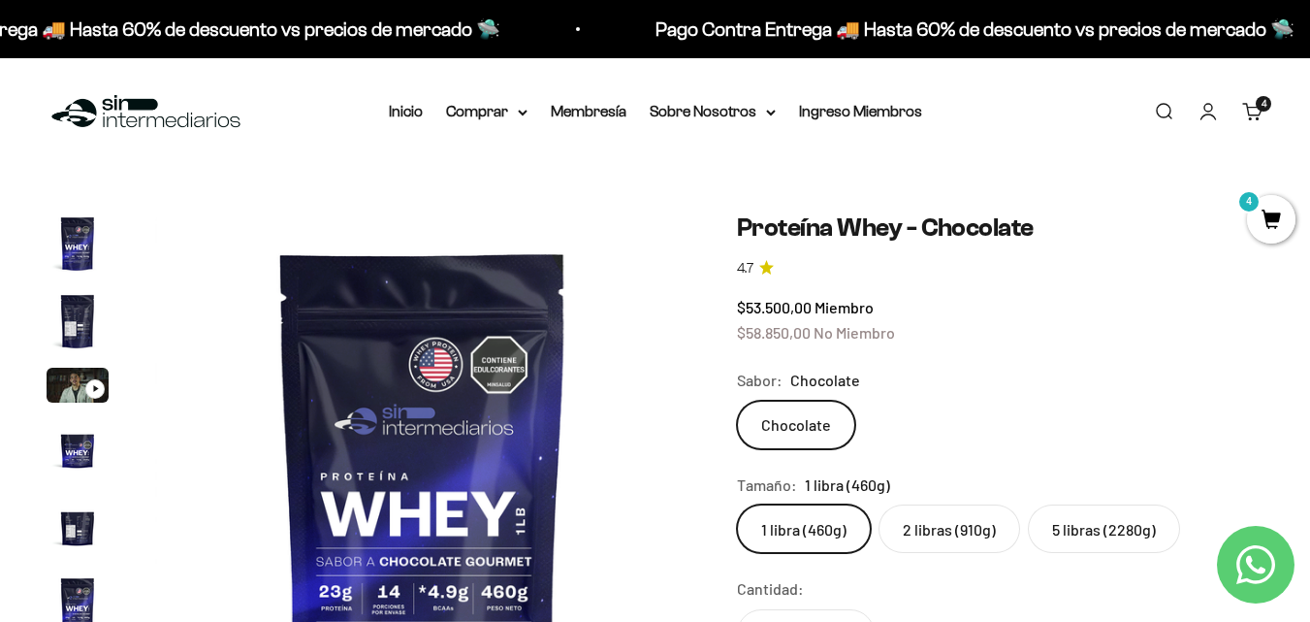
click at [979, 551] on label "2 libras (910g)" at bounding box center [950, 528] width 142 height 48
click at [737, 504] on input "2 libras (910g)" at bounding box center [736, 503] width 1 height 1
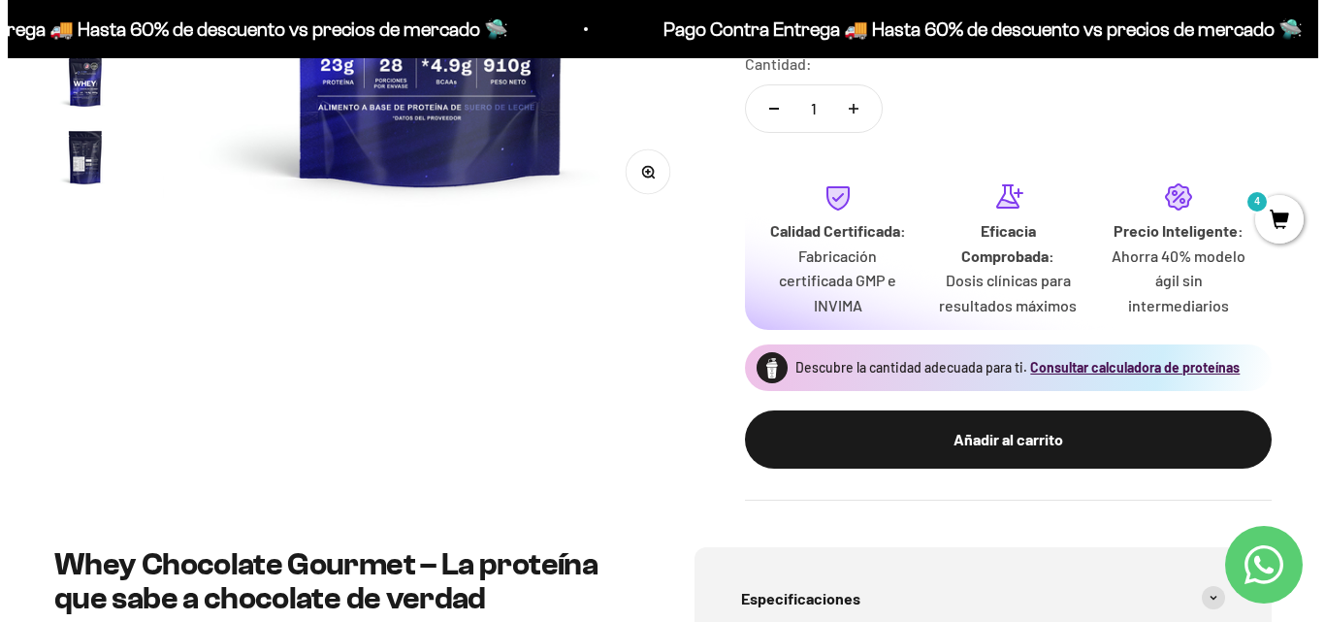
scroll to position [560, 0]
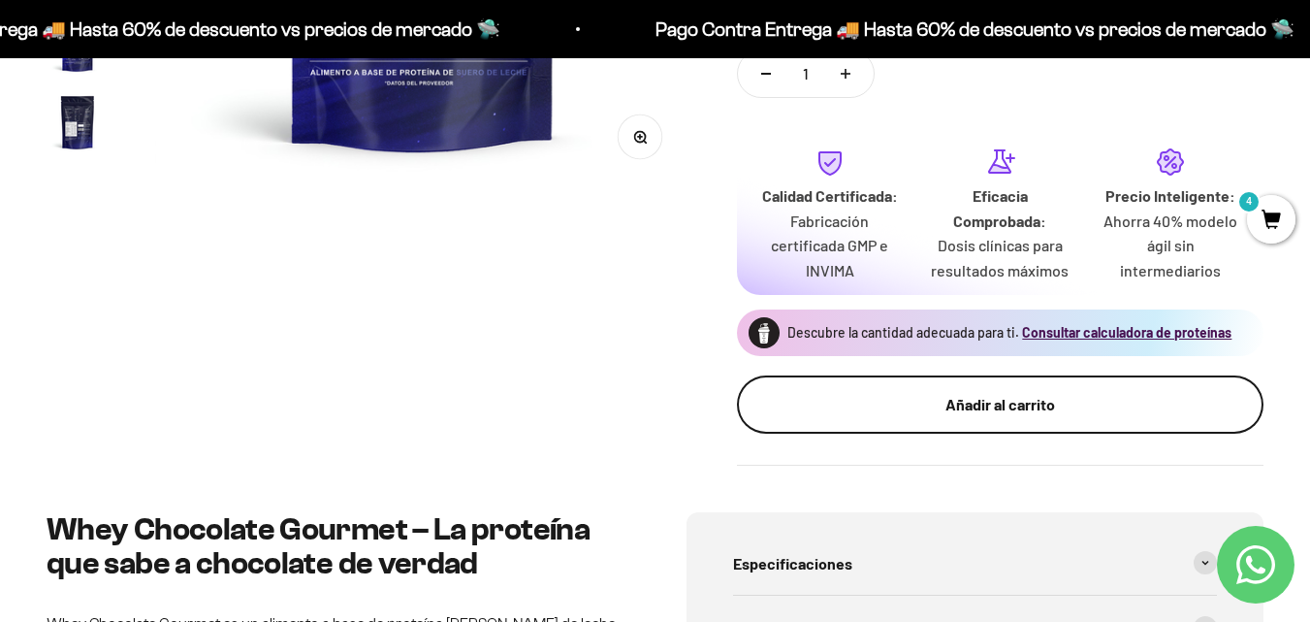
click at [904, 389] on button "Añadir al carrito" at bounding box center [1000, 404] width 527 height 58
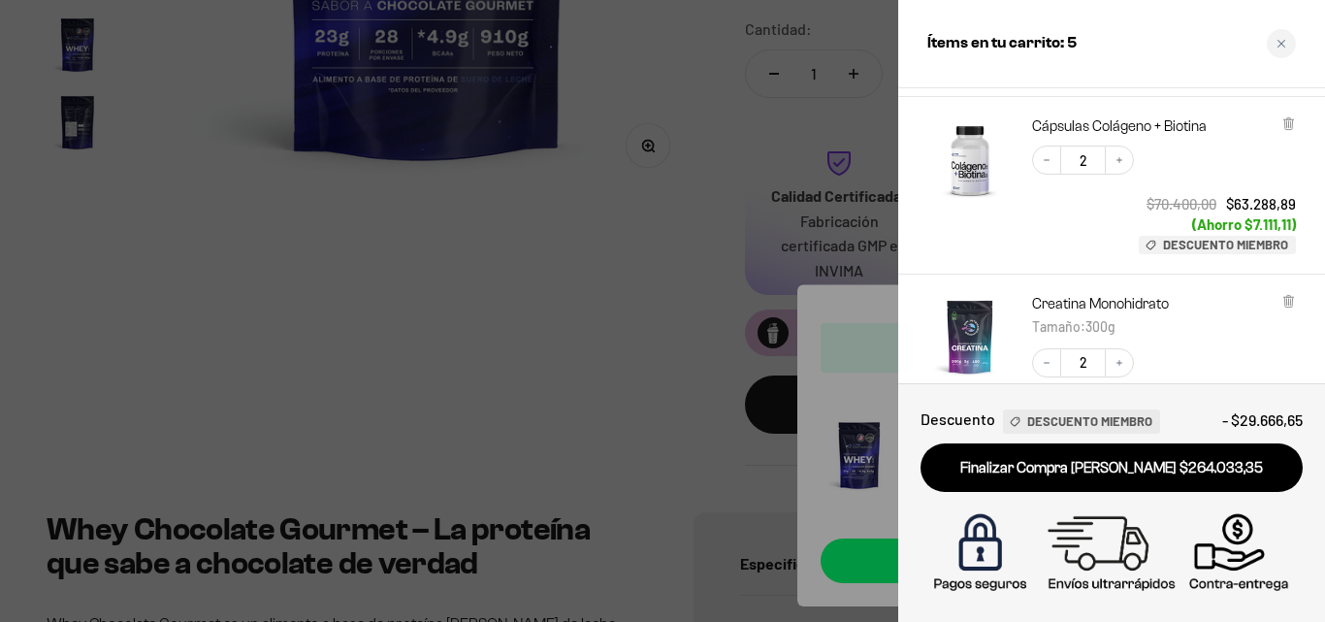
scroll to position [551, 0]
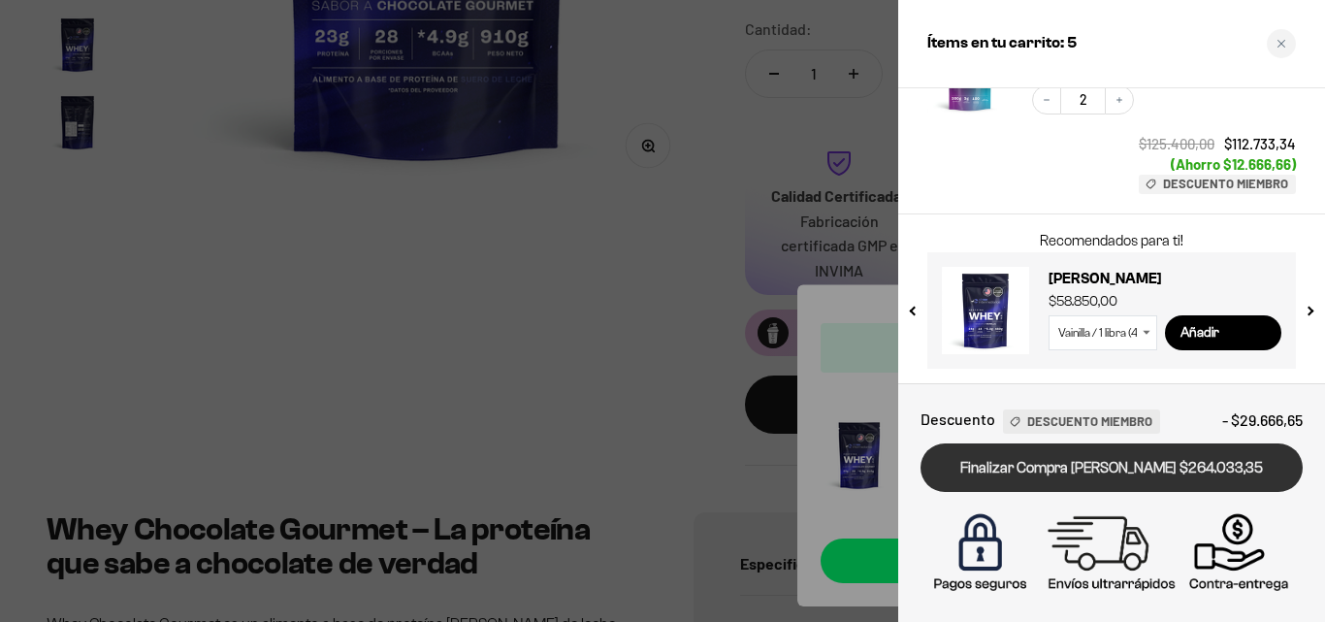
click at [1130, 467] on link "Finalizar Compra [PERSON_NAME] $264.033,35" at bounding box center [1111, 467] width 382 height 49
